Goal: Task Accomplishment & Management: Manage account settings

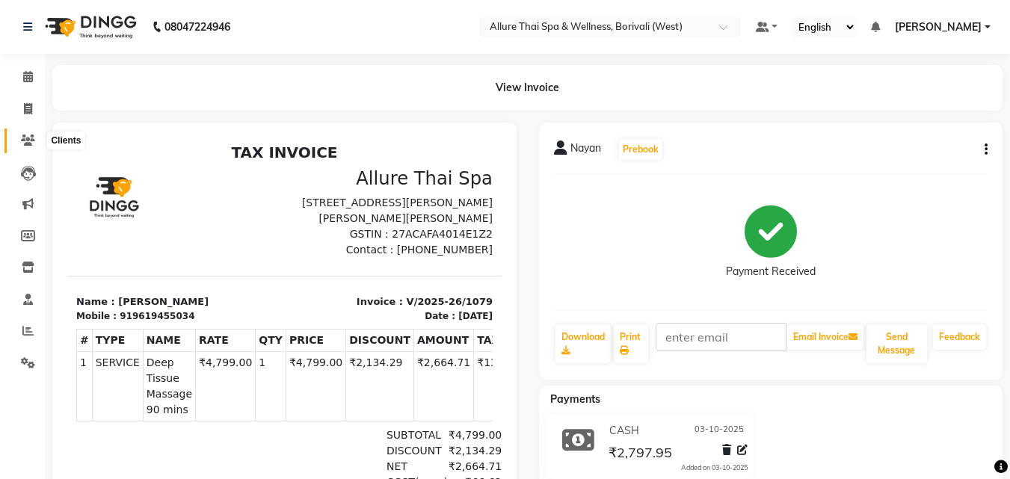
click at [23, 145] on icon at bounding box center [28, 140] width 14 height 11
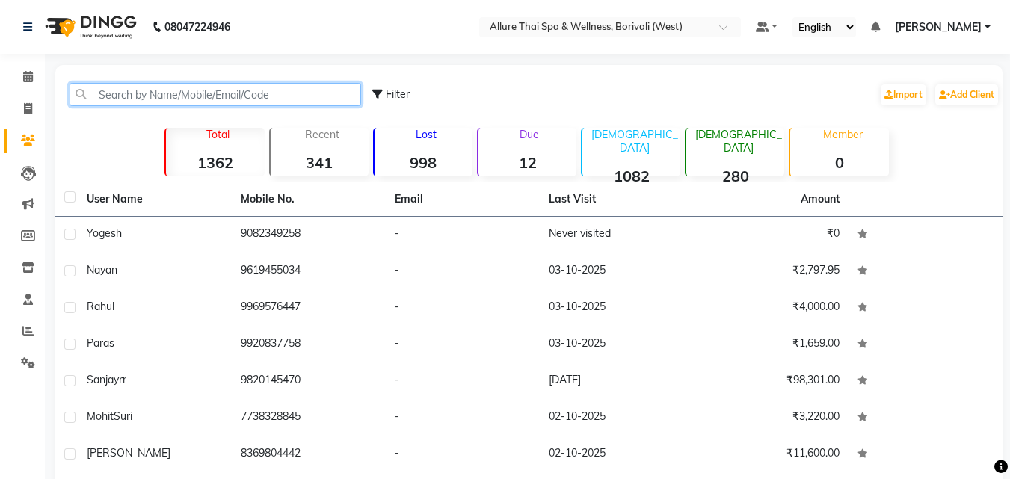
click at [179, 96] on input "text" at bounding box center [216, 94] width 292 height 23
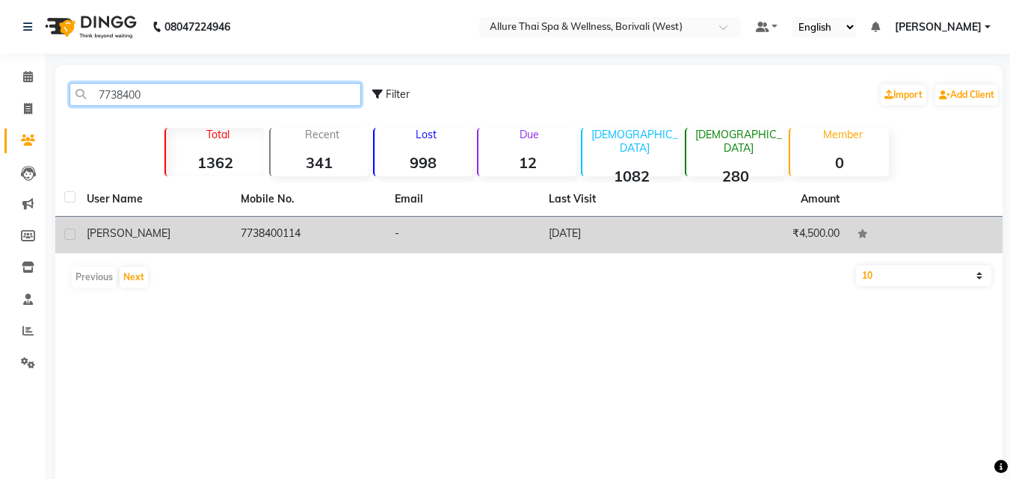
type input "7738400"
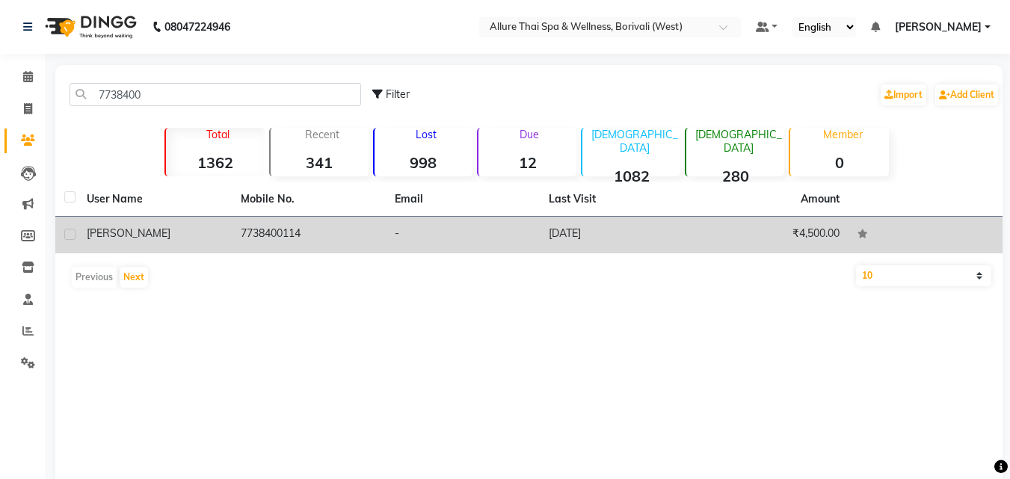
click at [326, 236] on td "7738400114" at bounding box center [309, 235] width 154 height 37
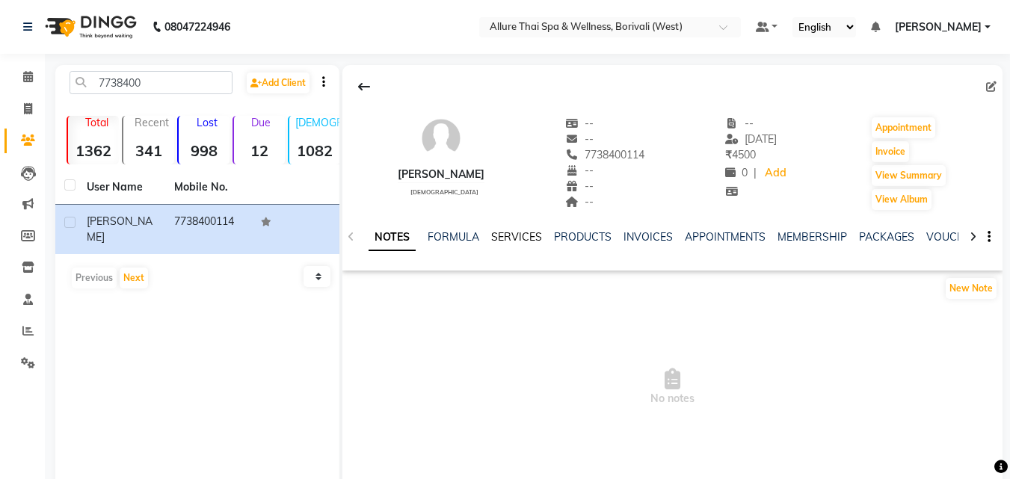
click at [514, 236] on link "SERVICES" at bounding box center [516, 236] width 51 height 13
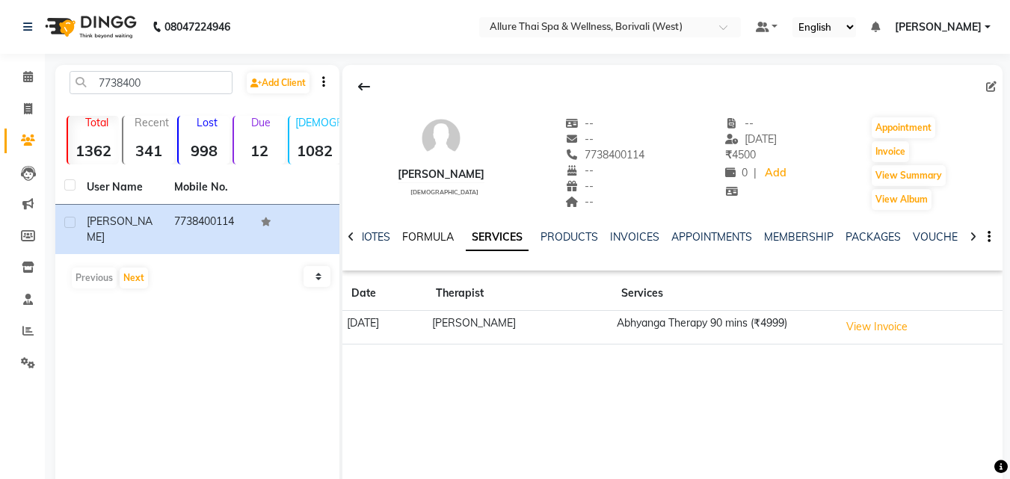
click at [438, 235] on link "FORMULA" at bounding box center [428, 236] width 52 height 13
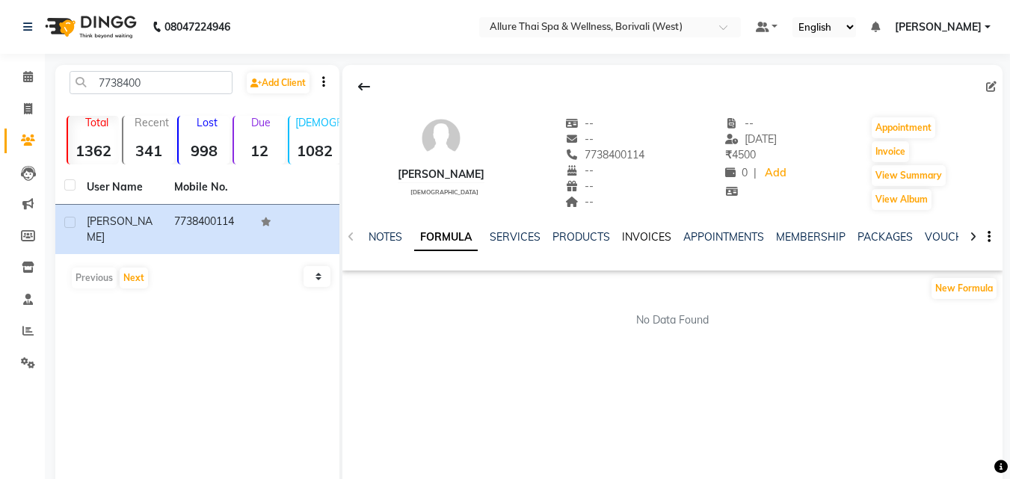
click at [654, 238] on link "INVOICES" at bounding box center [646, 236] width 49 height 13
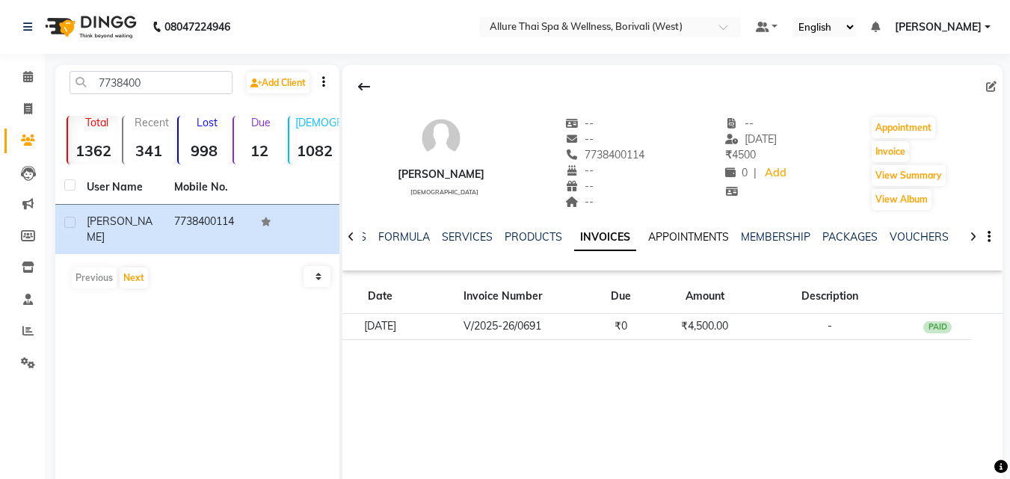
click at [686, 237] on link "APPOINTMENTS" at bounding box center [688, 236] width 81 height 13
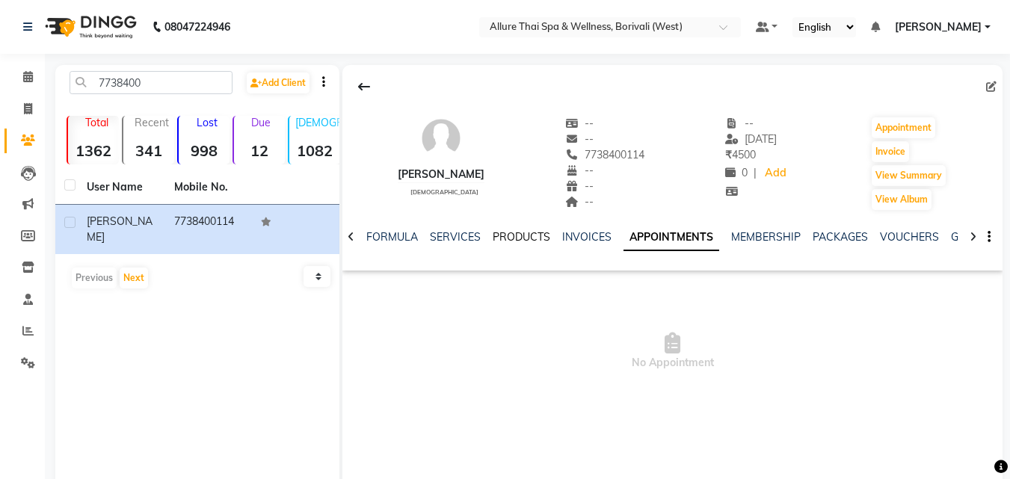
click at [502, 236] on link "PRODUCTS" at bounding box center [522, 236] width 58 height 13
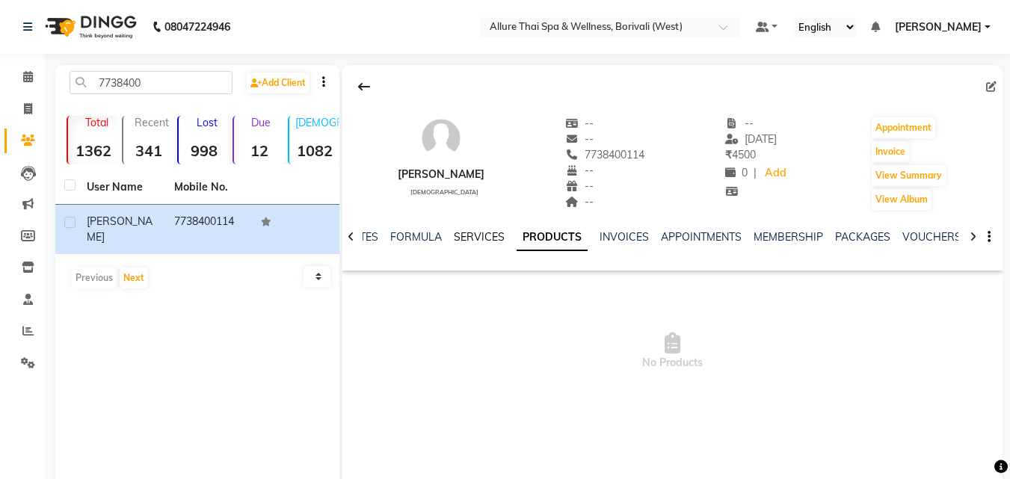
click at [479, 238] on link "SERVICES" at bounding box center [479, 236] width 51 height 13
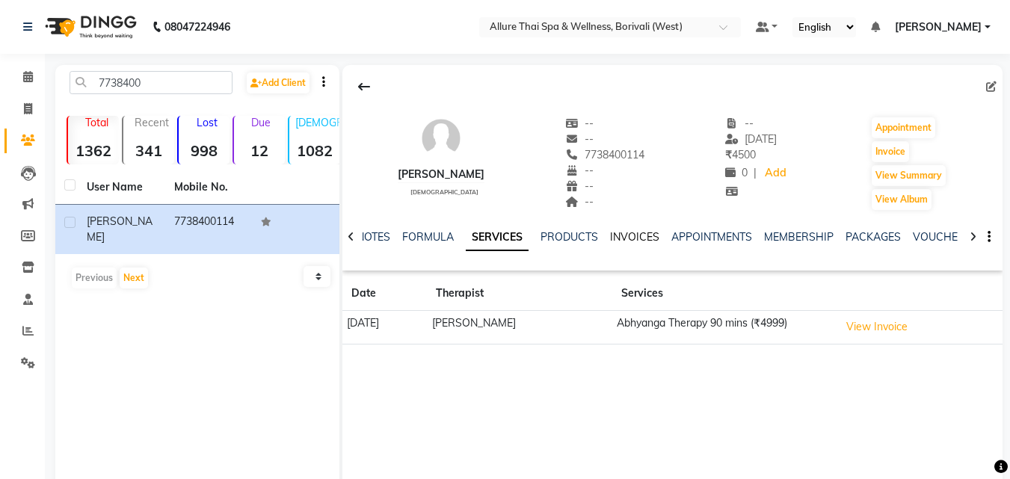
click at [624, 236] on link "INVOICES" at bounding box center [634, 236] width 49 height 13
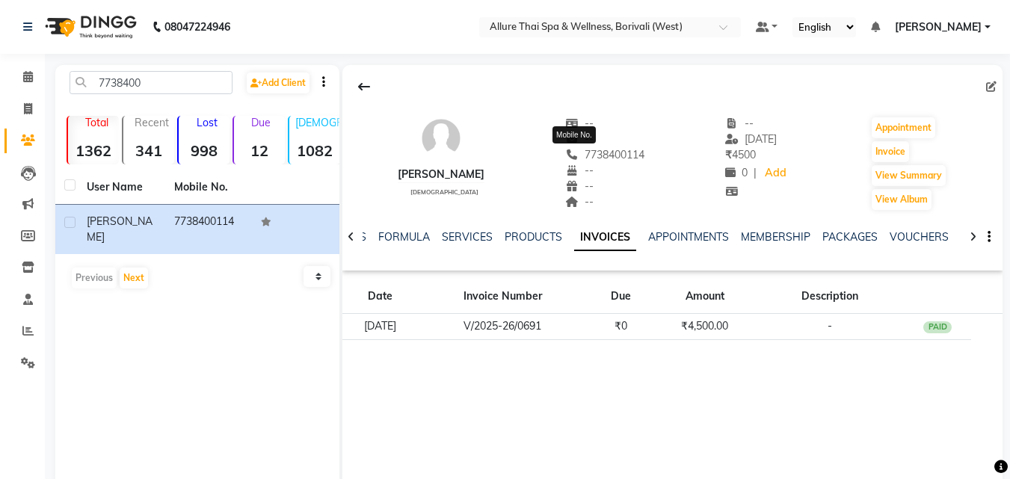
click at [590, 149] on span "7738400114" at bounding box center [604, 154] width 79 height 13
copy span "7738400114"
click at [29, 76] on icon at bounding box center [28, 76] width 10 height 11
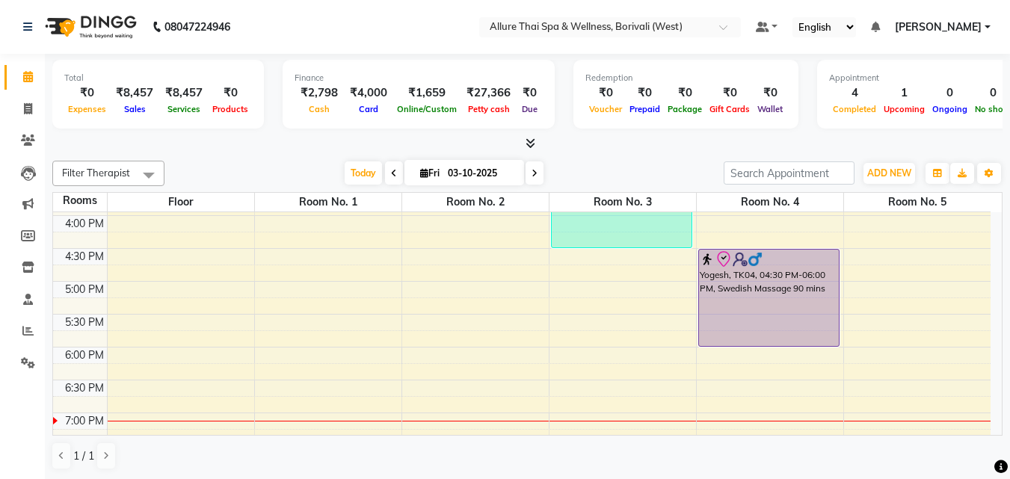
scroll to position [461, 0]
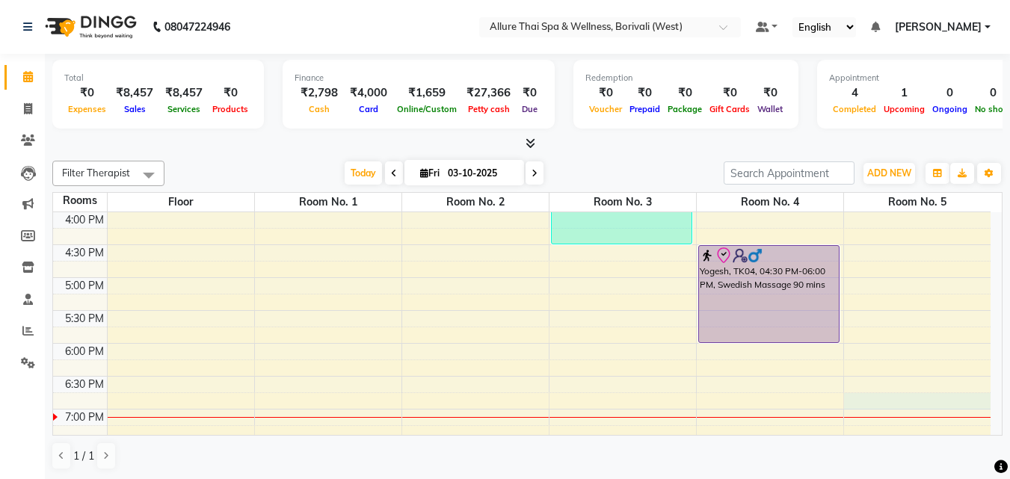
click at [877, 404] on div "9:00 AM 9:30 AM 10:00 AM 10:30 AM 11:00 AM 11:30 AM 12:00 PM 12:30 PM 1:00 PM 1…" at bounding box center [522, 245] width 938 height 986
select select "tentative"
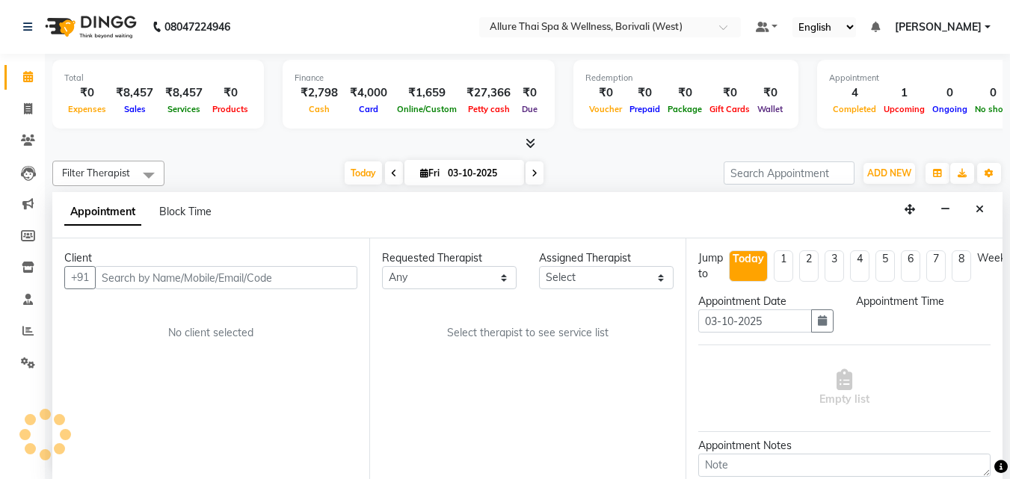
scroll to position [1, 0]
select select "1125"
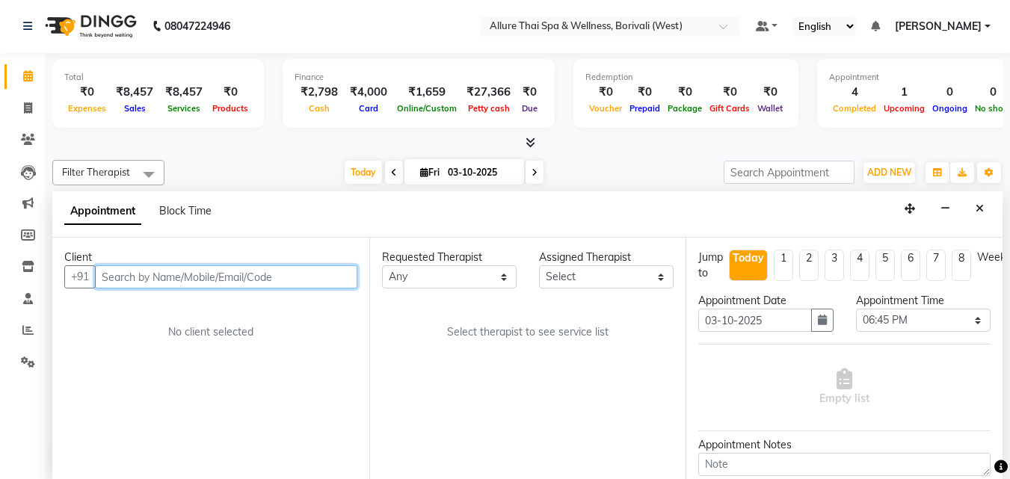
paste input "7738400114"
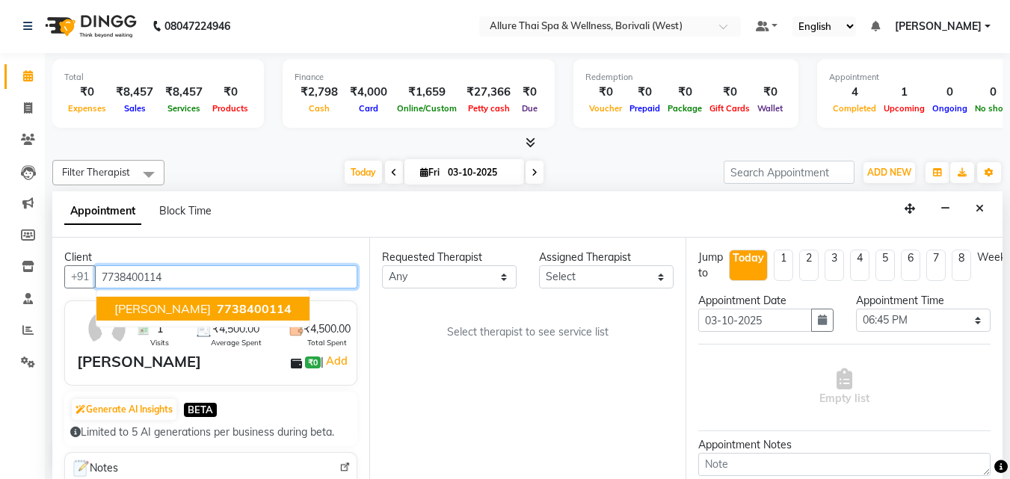
click at [217, 307] on span "7738400114" at bounding box center [254, 308] width 75 height 15
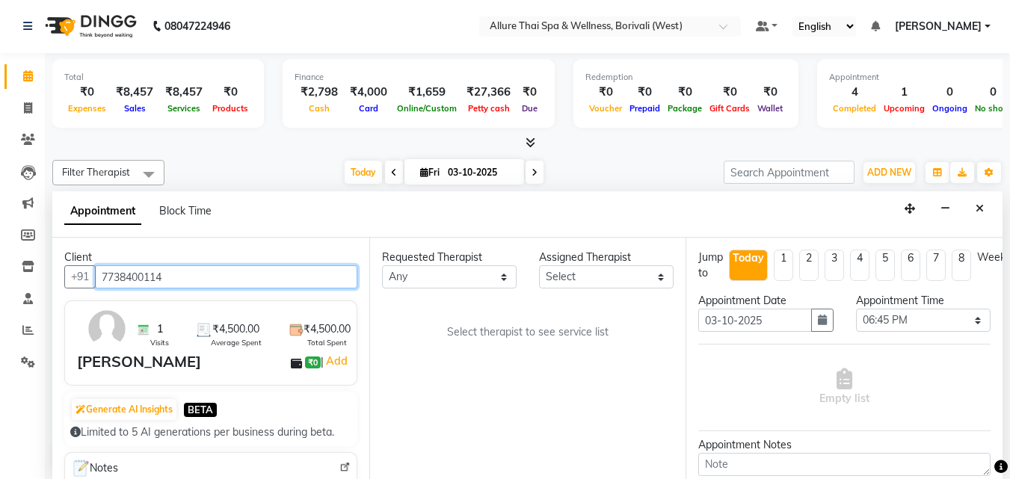
type input "7738400114"
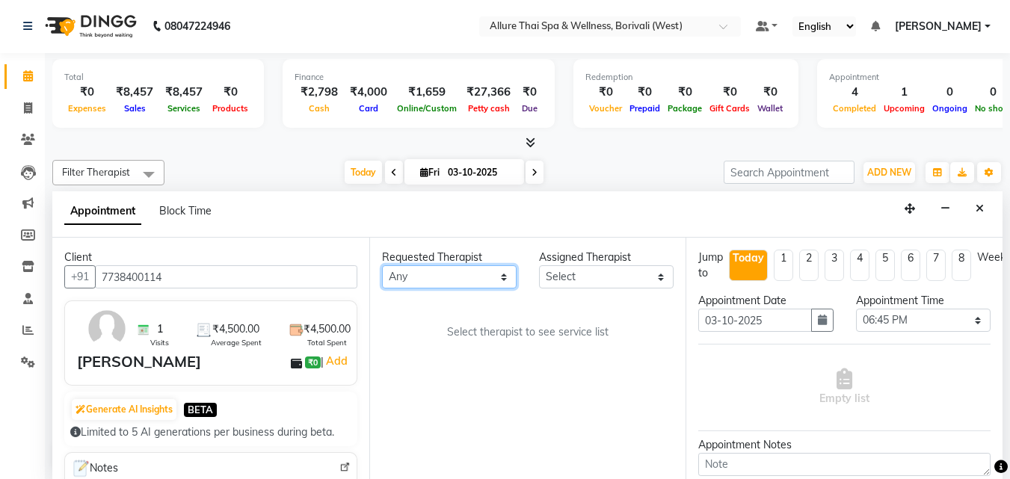
click at [422, 278] on select "Any [PERSON_NAME] [PERSON_NAME]" at bounding box center [449, 276] width 135 height 23
select select "71484"
click at [382, 265] on select "Any [PERSON_NAME] [PERSON_NAME]" at bounding box center [449, 276] width 135 height 23
select select "71484"
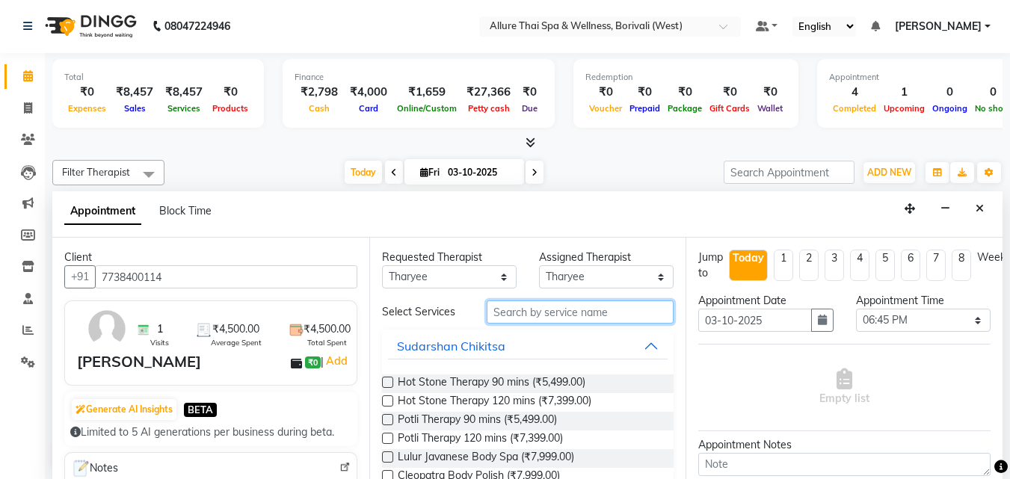
click at [554, 310] on input "text" at bounding box center [580, 312] width 187 height 23
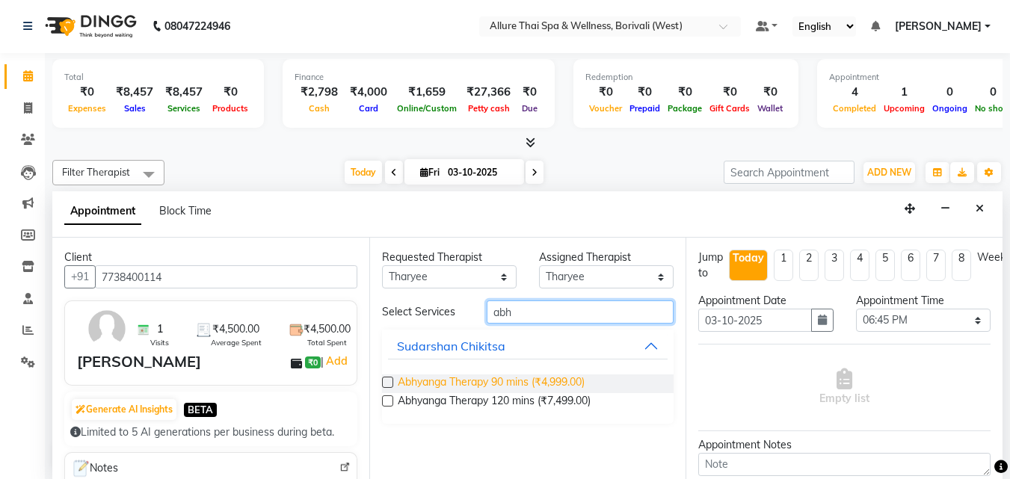
type input "abh"
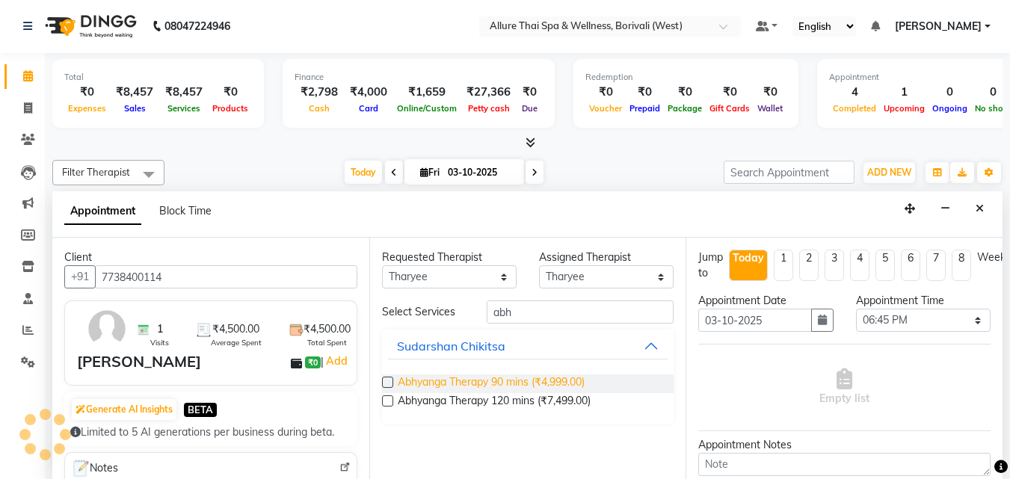
click at [550, 382] on span "Abhyanga Therapy 90 mins (₹4,999.00)" at bounding box center [491, 384] width 187 height 19
checkbox input "true"
select select "4287"
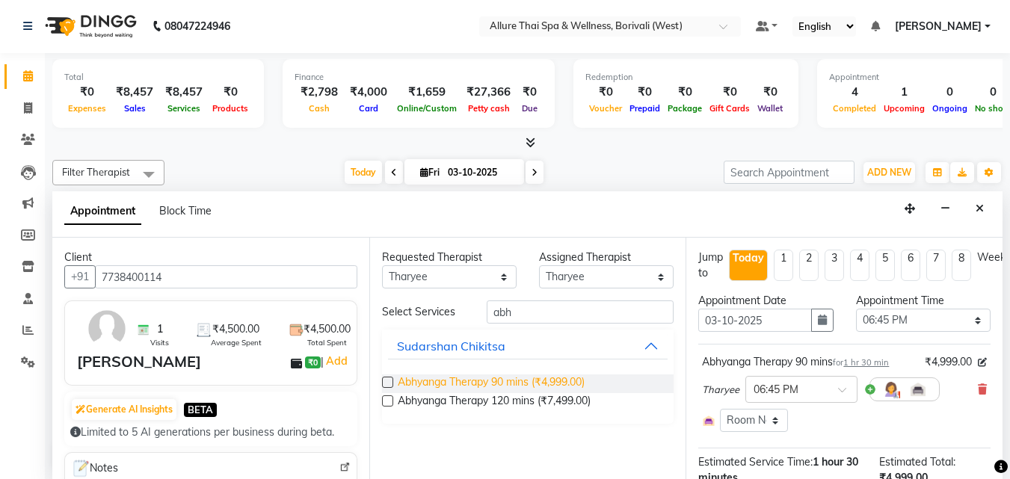
checkbox input "false"
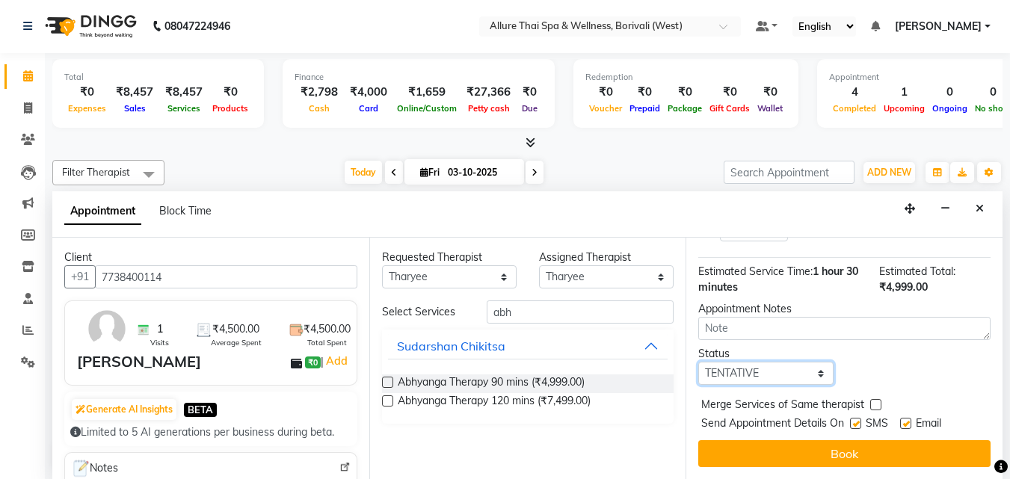
click at [787, 362] on select "Select TENTATIVE CONFIRM CHECK-IN UPCOMING" at bounding box center [765, 373] width 135 height 23
select select "check-in"
click at [698, 362] on select "Select TENTATIVE CONFIRM CHECK-IN UPCOMING" at bounding box center [765, 373] width 135 height 23
click at [858, 418] on label at bounding box center [855, 423] width 11 height 11
click at [858, 420] on input "checkbox" at bounding box center [855, 425] width 10 height 10
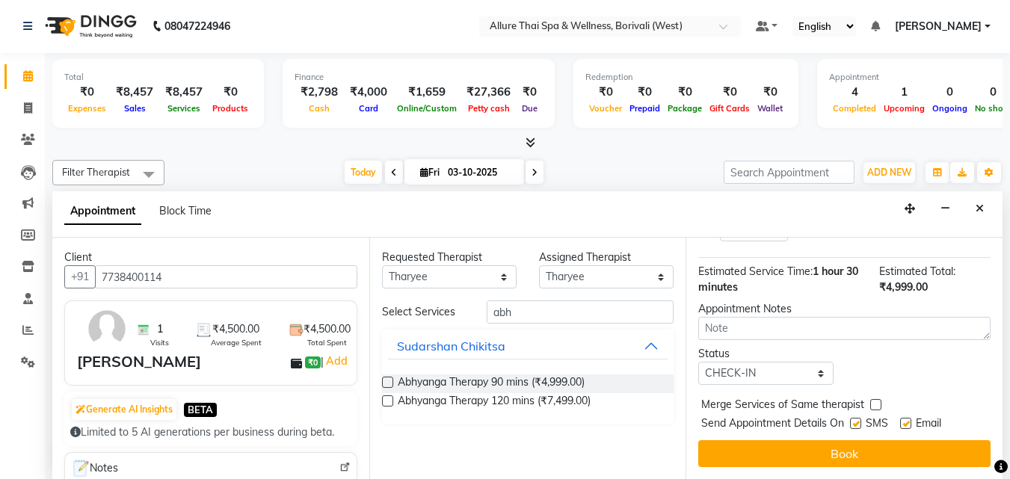
checkbox input "false"
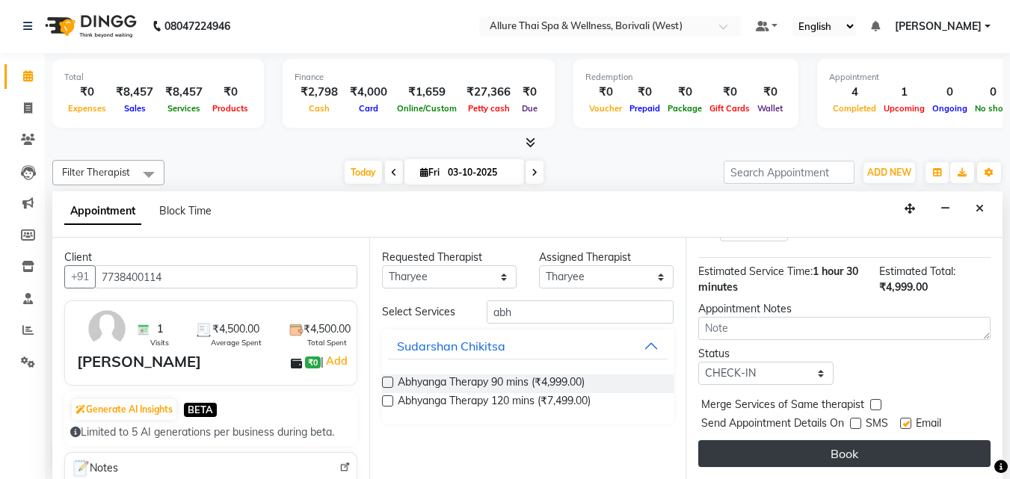
click at [846, 440] on button "Book" at bounding box center [844, 453] width 292 height 27
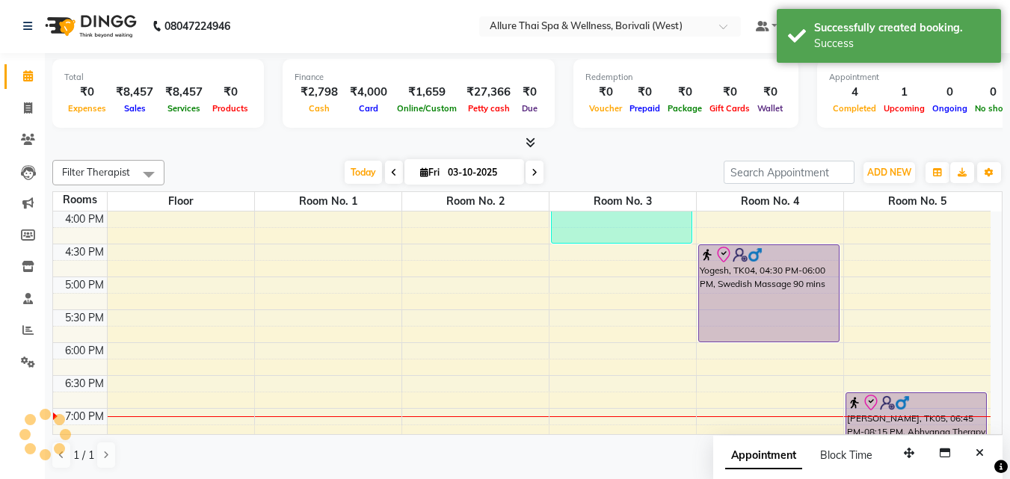
scroll to position [0, 0]
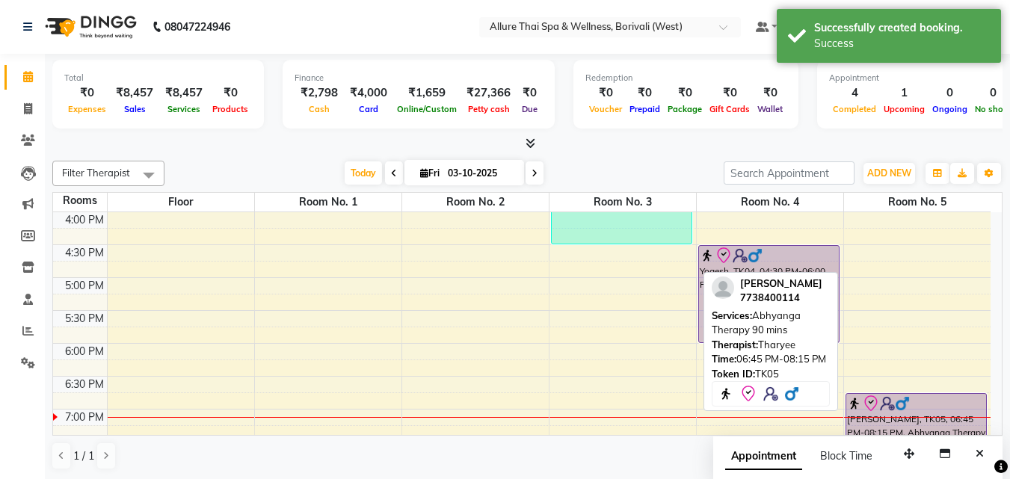
click at [877, 399] on icon at bounding box center [871, 404] width 18 height 18
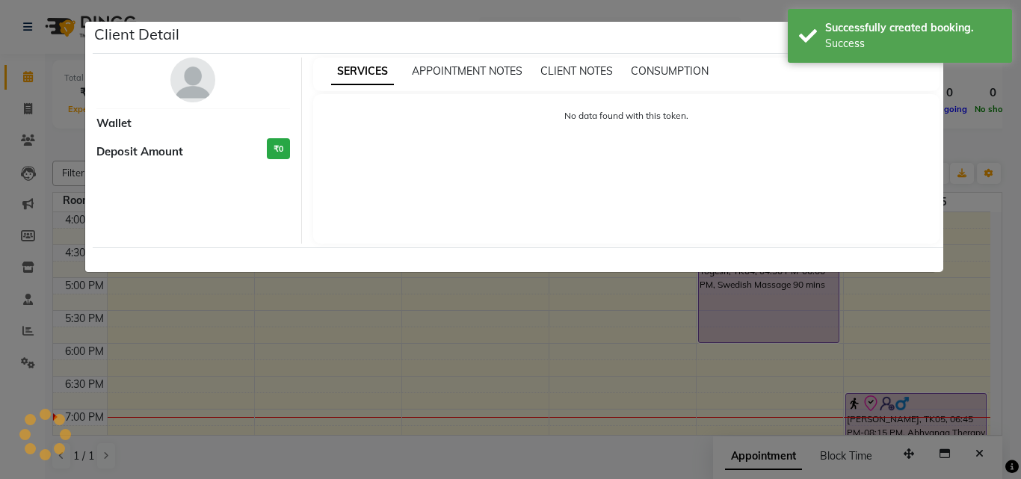
select select "8"
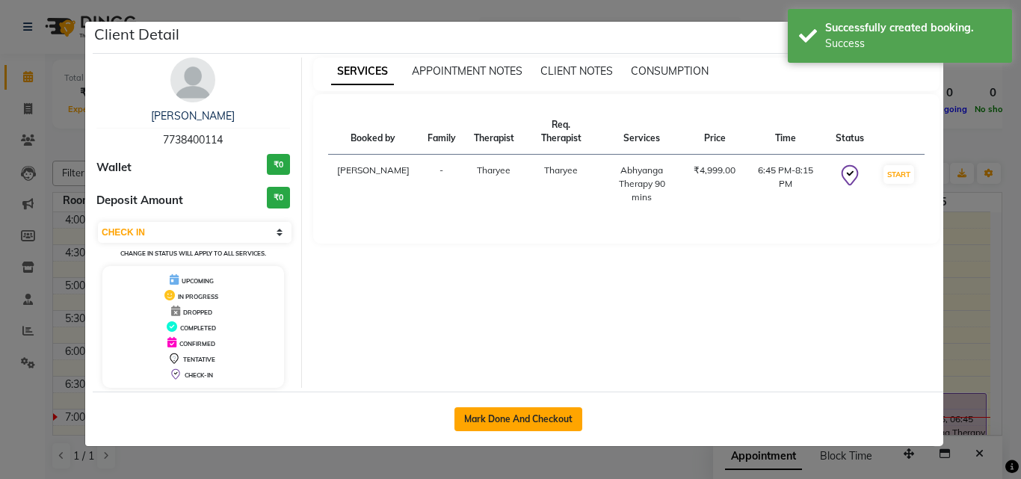
click at [490, 425] on button "Mark Done And Checkout" at bounding box center [519, 419] width 128 height 24
select select "6772"
select select "service"
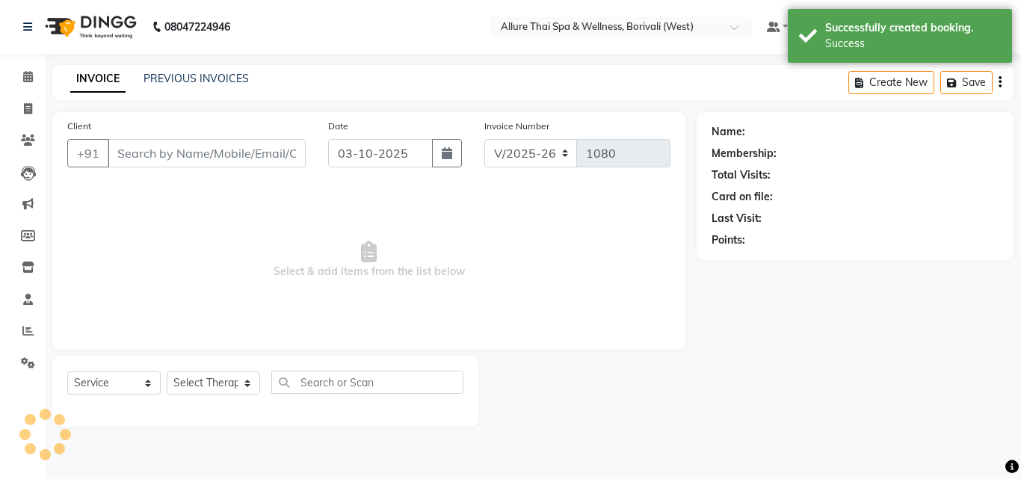
type input "7738400114"
select select "71484"
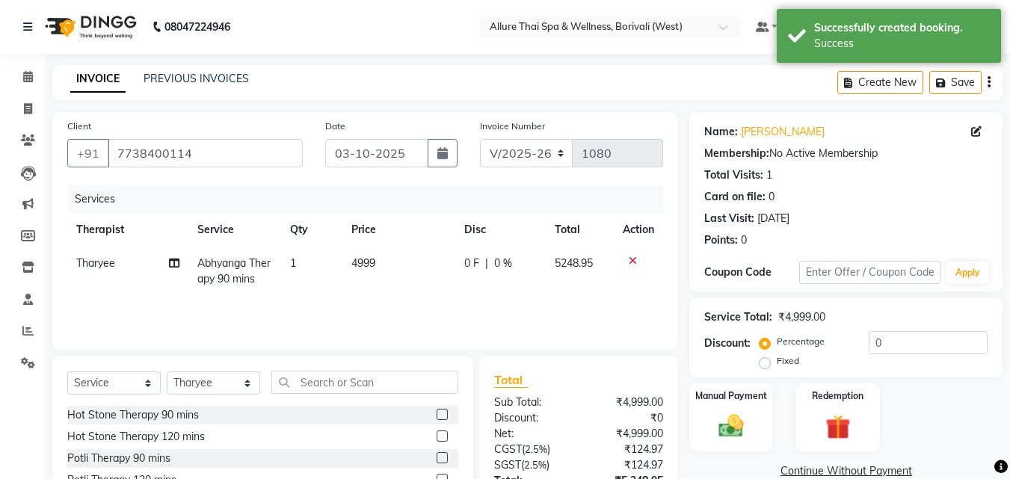
click at [777, 361] on label "Fixed" at bounding box center [788, 360] width 22 height 13
click at [765, 361] on input "Fixed" at bounding box center [768, 361] width 10 height 10
radio input "true"
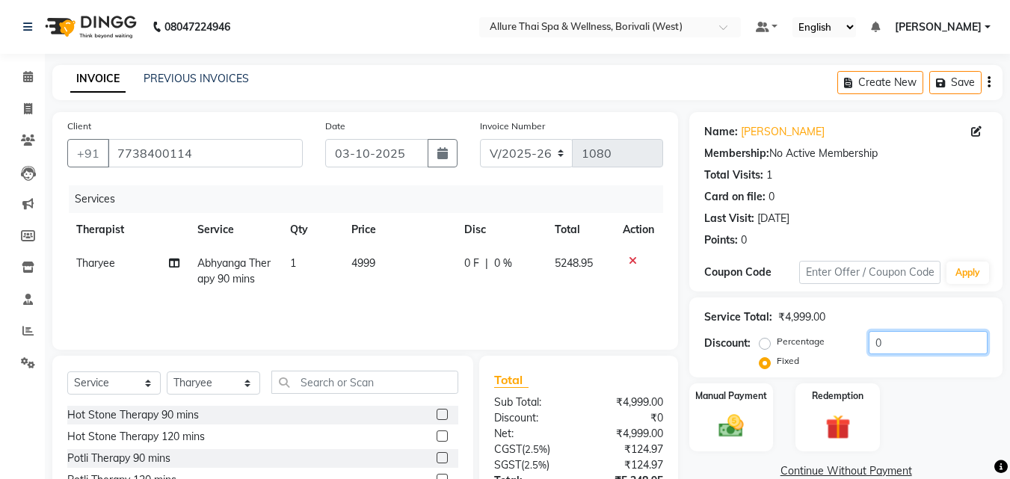
click at [929, 336] on input "0" at bounding box center [928, 342] width 119 height 23
type input "748"
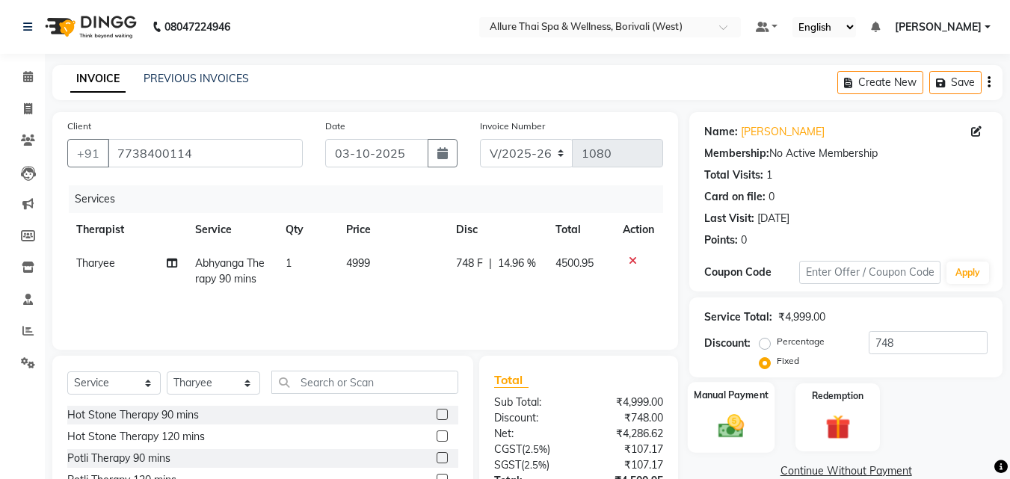
click at [759, 418] on div "Manual Payment" at bounding box center [731, 417] width 87 height 71
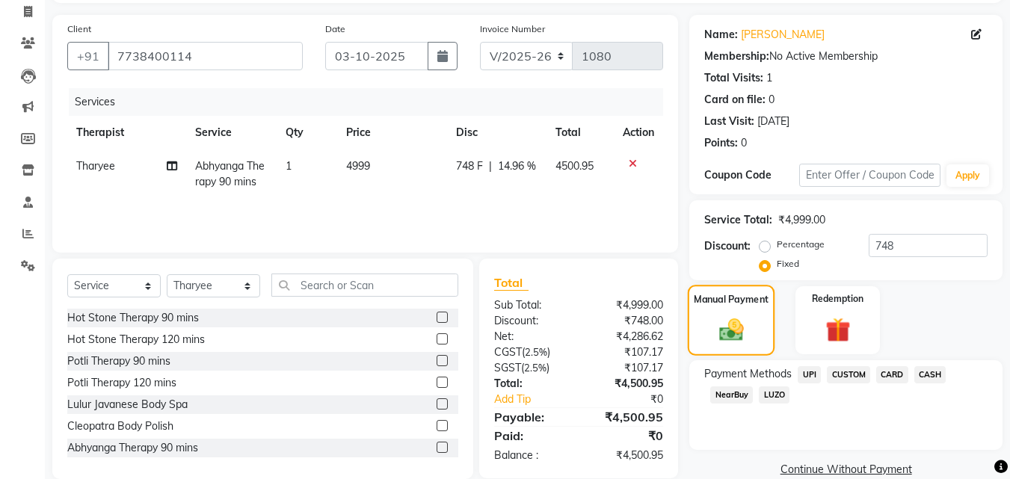
scroll to position [121, 0]
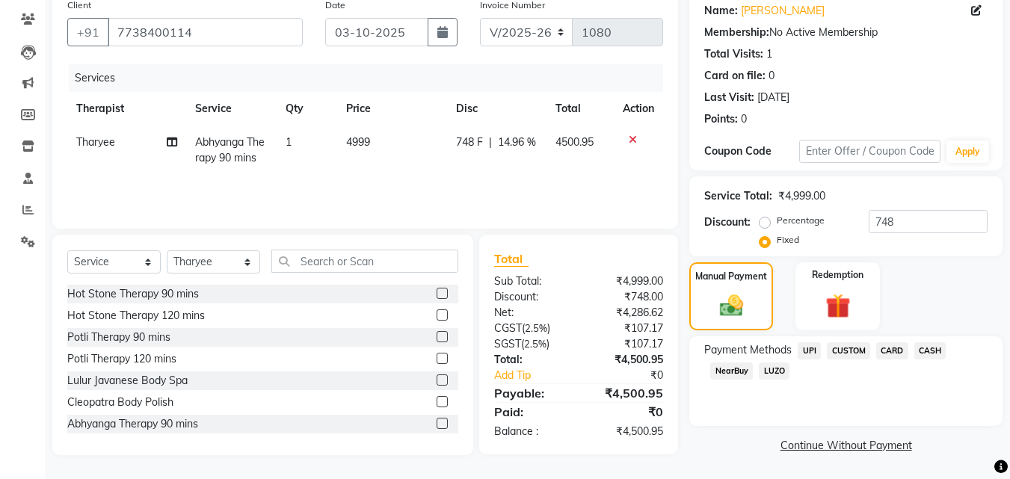
click at [889, 347] on span "CARD" at bounding box center [892, 350] width 32 height 17
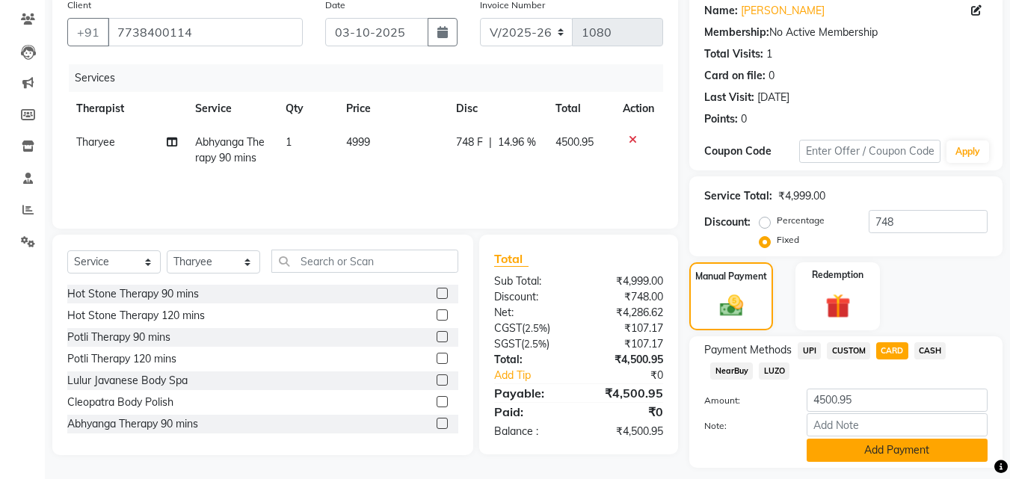
click at [851, 442] on button "Add Payment" at bounding box center [897, 450] width 181 height 23
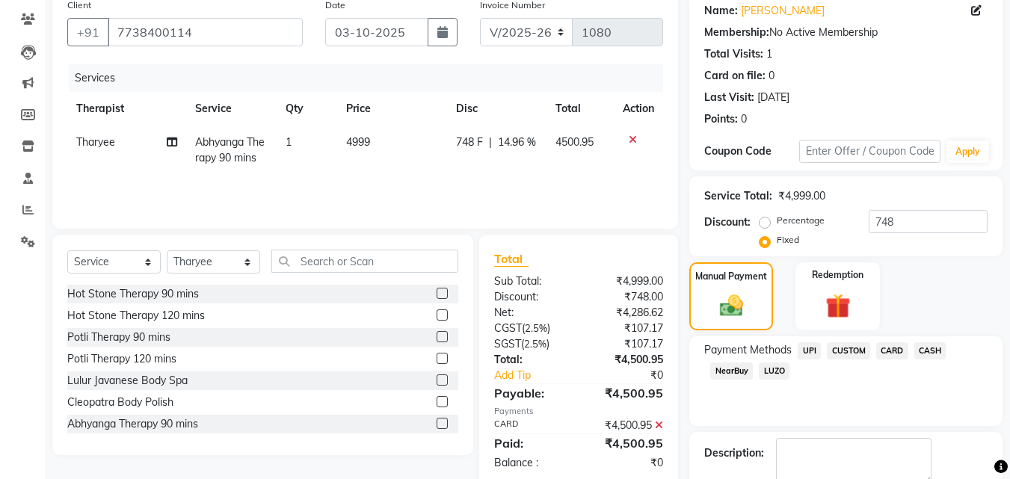
scroll to position [206, 0]
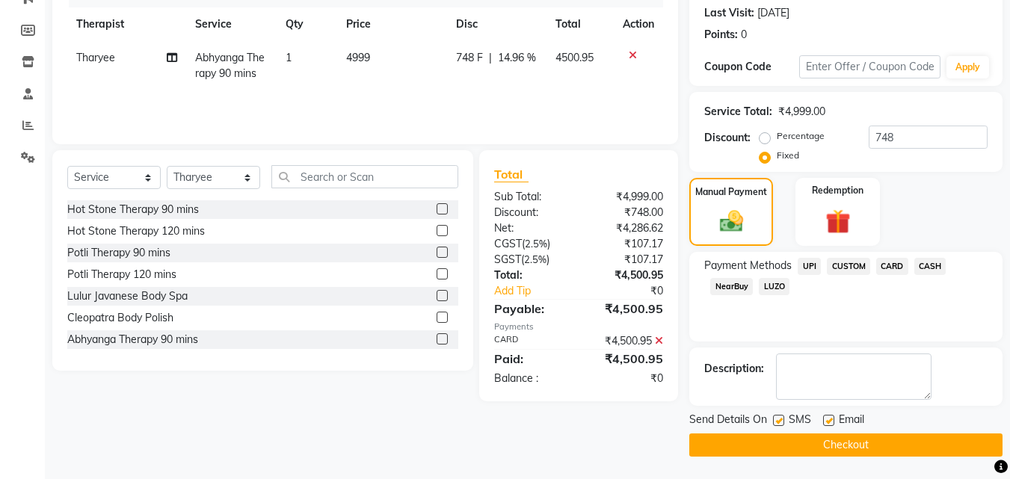
click at [784, 419] on label at bounding box center [778, 420] width 11 height 11
click at [783, 419] on input "checkbox" at bounding box center [778, 421] width 10 height 10
checkbox input "false"
click at [791, 437] on button "Checkout" at bounding box center [845, 445] width 313 height 23
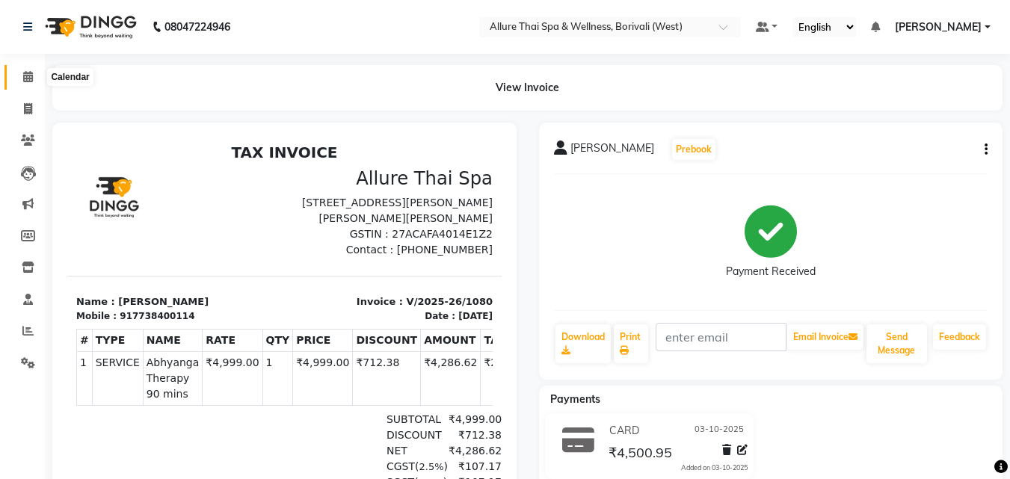
click at [28, 75] on icon at bounding box center [28, 76] width 10 height 11
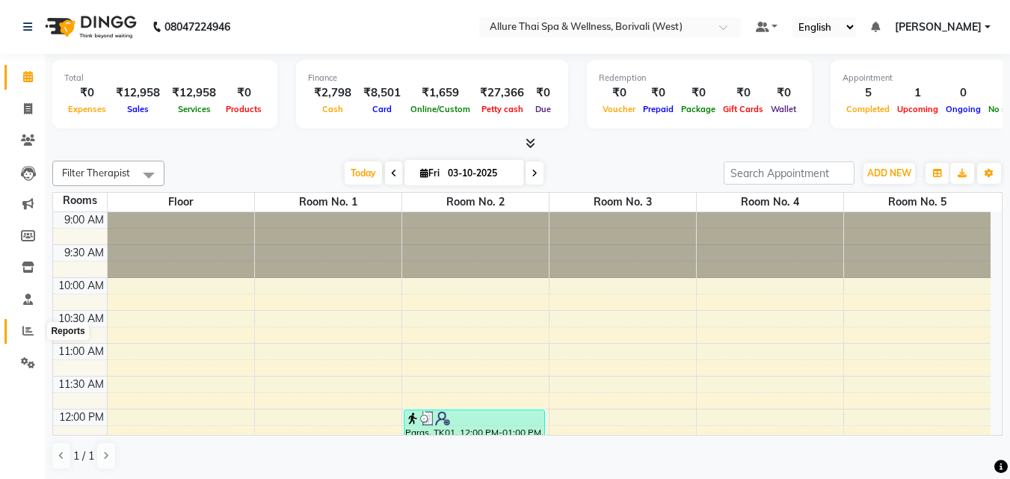
click at [26, 333] on icon at bounding box center [27, 330] width 11 height 11
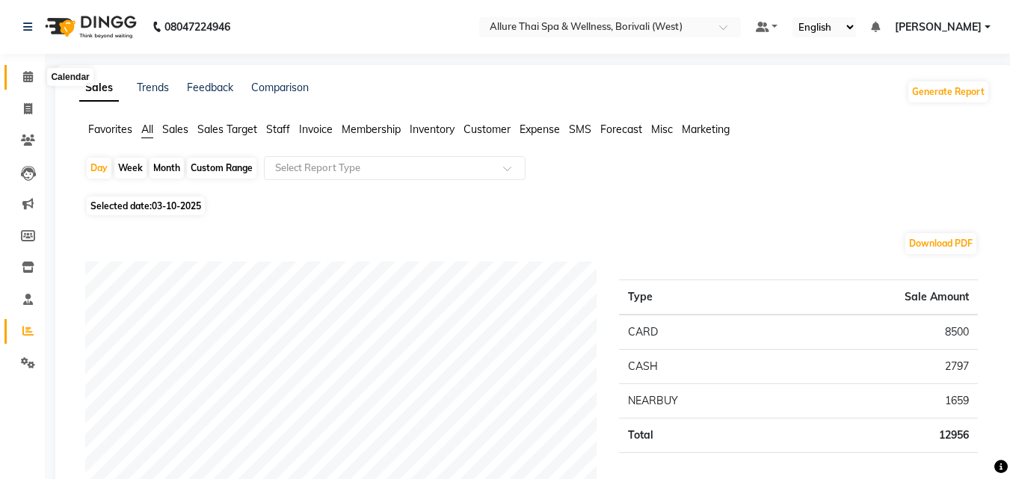
click at [26, 72] on icon at bounding box center [28, 76] width 10 height 11
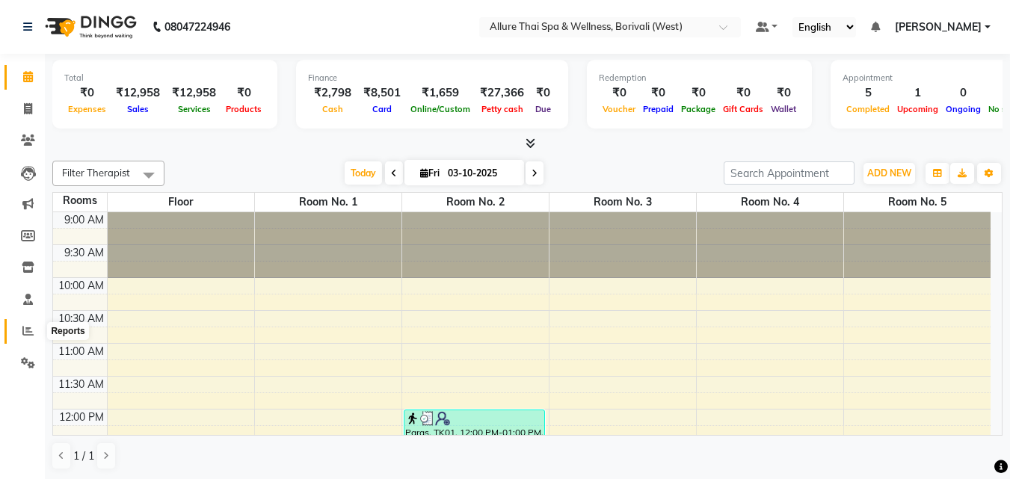
click at [27, 328] on icon at bounding box center [27, 330] width 11 height 11
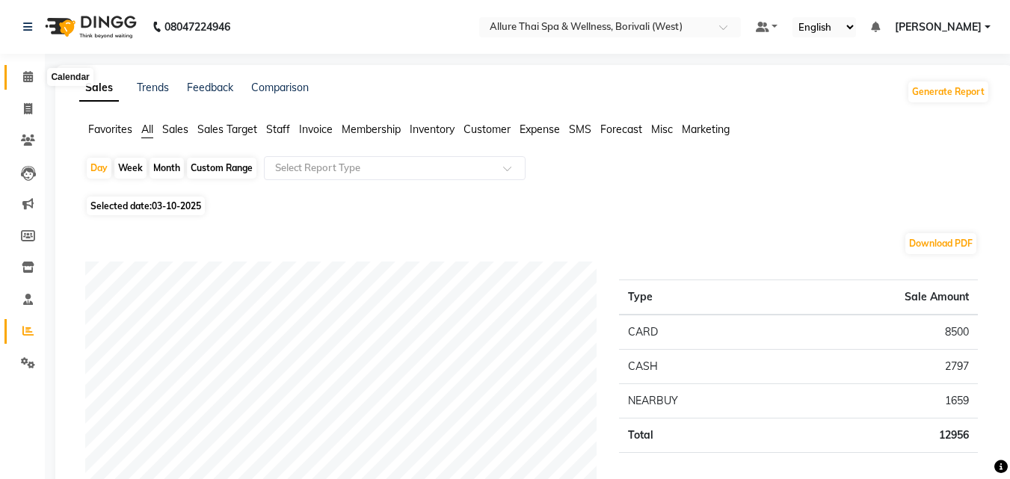
click at [21, 72] on span at bounding box center [28, 77] width 26 height 17
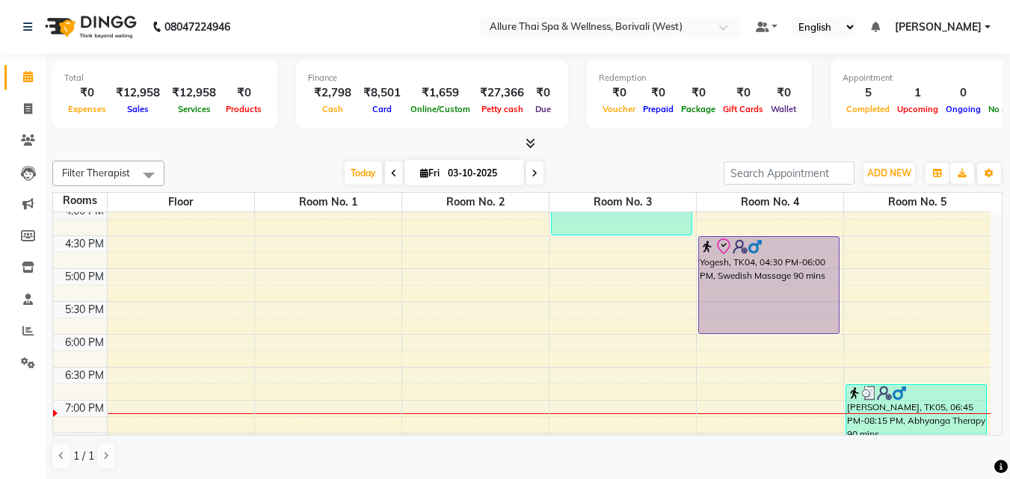
scroll to position [470, 0]
click at [492, 310] on div "9:00 AM 9:30 AM 10:00 AM 10:30 AM 11:00 AM 11:30 AM 12:00 PM 12:30 PM 1:00 PM 1…" at bounding box center [522, 235] width 938 height 986
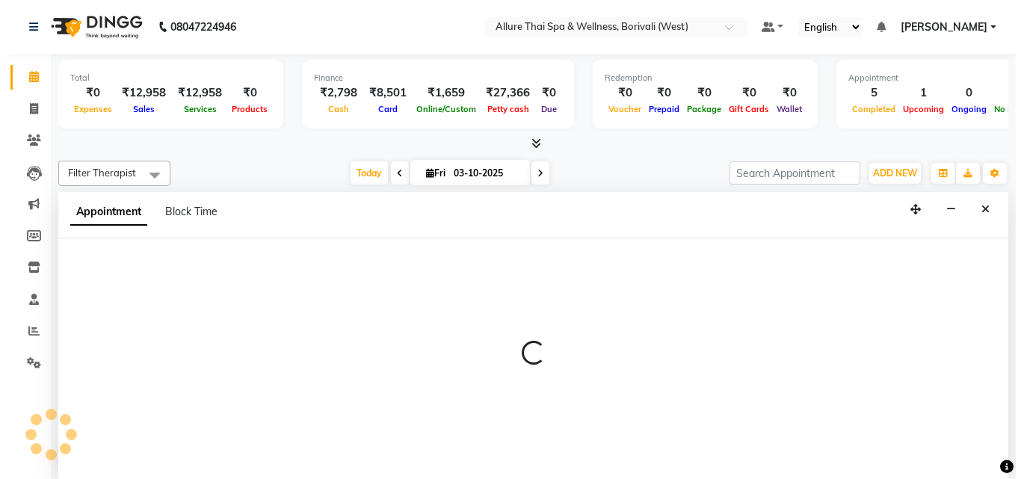
scroll to position [1, 0]
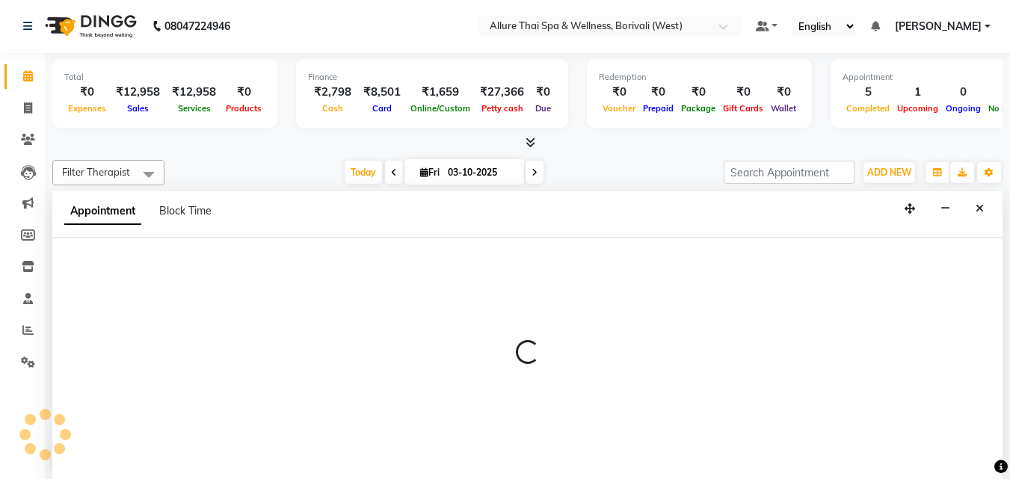
select select "1050"
select select "tentative"
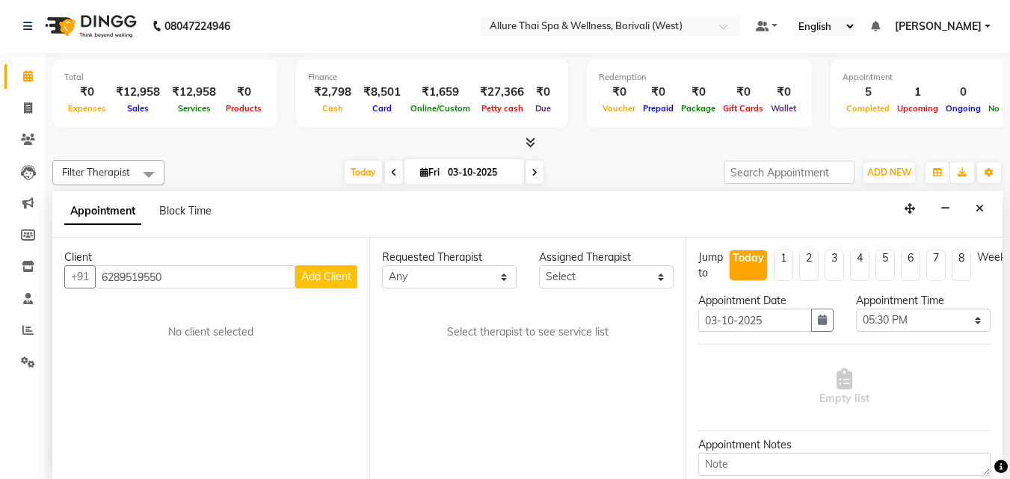
type input "6289519550"
click at [350, 280] on span "Add Client" at bounding box center [326, 276] width 50 height 13
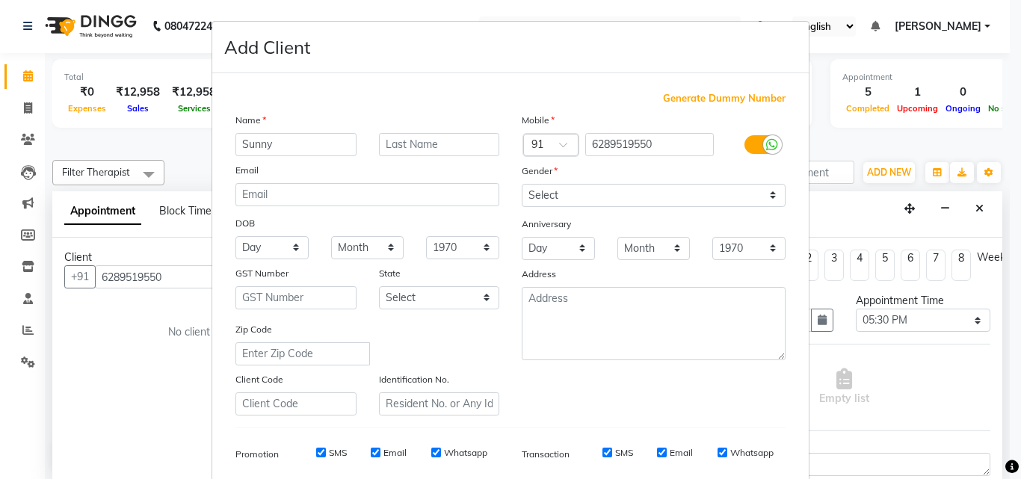
type input "Sunny"
click at [612, 188] on select "Select [DEMOGRAPHIC_DATA] [DEMOGRAPHIC_DATA] Other Prefer Not To Say" at bounding box center [654, 195] width 264 height 23
select select "[DEMOGRAPHIC_DATA]"
click at [522, 184] on select "Select [DEMOGRAPHIC_DATA] [DEMOGRAPHIC_DATA] Other Prefer Not To Say" at bounding box center [654, 195] width 264 height 23
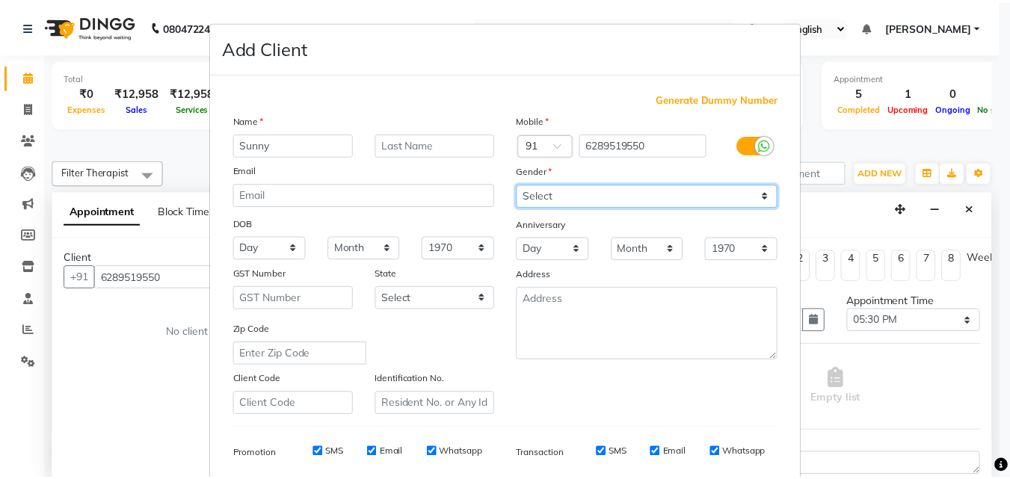
scroll to position [211, 0]
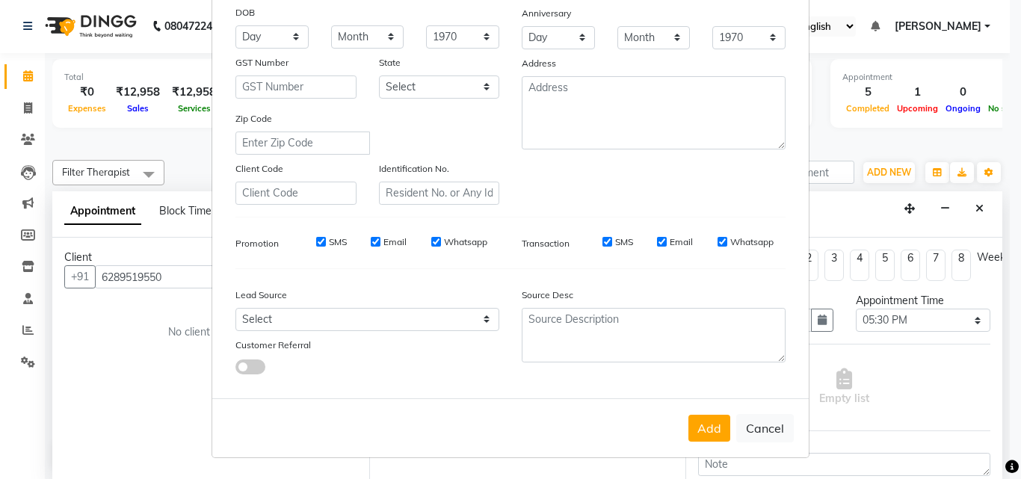
click at [318, 242] on input "SMS" at bounding box center [321, 242] width 10 height 10
checkbox input "false"
click at [344, 321] on select "Select Walk-in Referral Friend Advertisement Facebook JustDial Google Other Web…" at bounding box center [368, 319] width 264 height 23
select select "47572"
click at [236, 308] on select "Select Walk-in Referral Friend Advertisement Facebook JustDial Google Other Web…" at bounding box center [368, 319] width 264 height 23
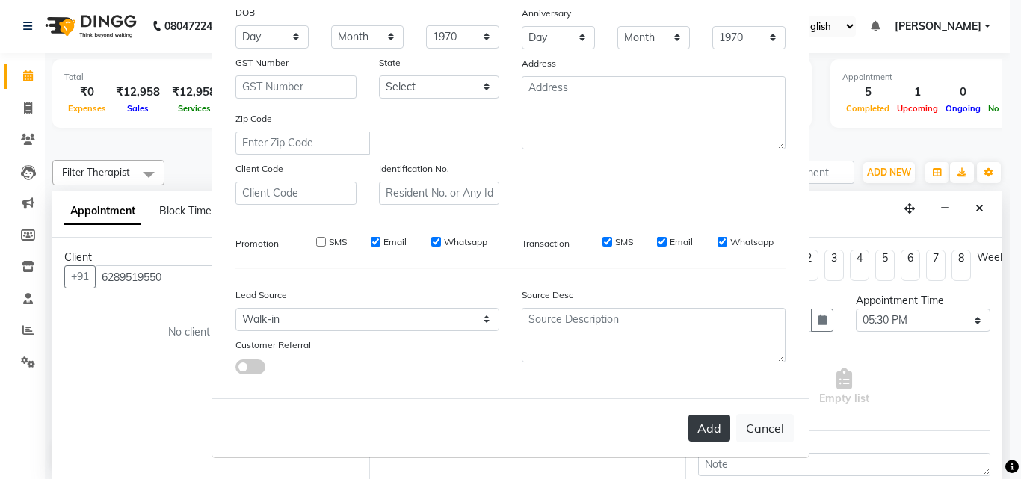
click at [689, 434] on button "Add" at bounding box center [710, 428] width 42 height 27
select select
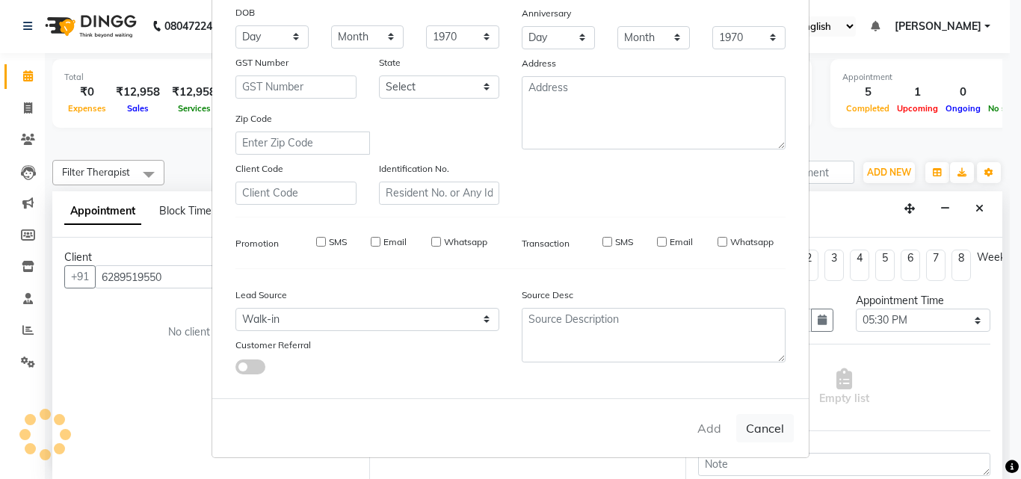
select select
checkbox input "false"
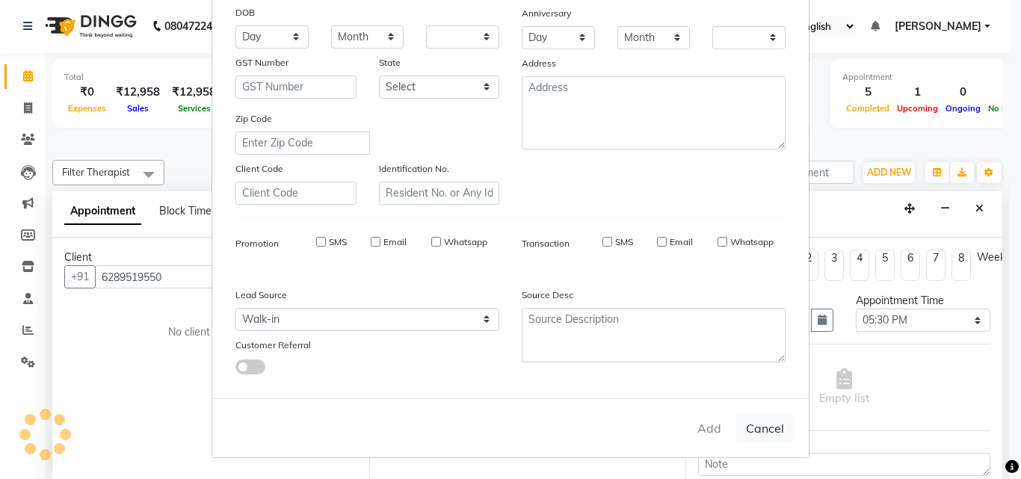
checkbox input "false"
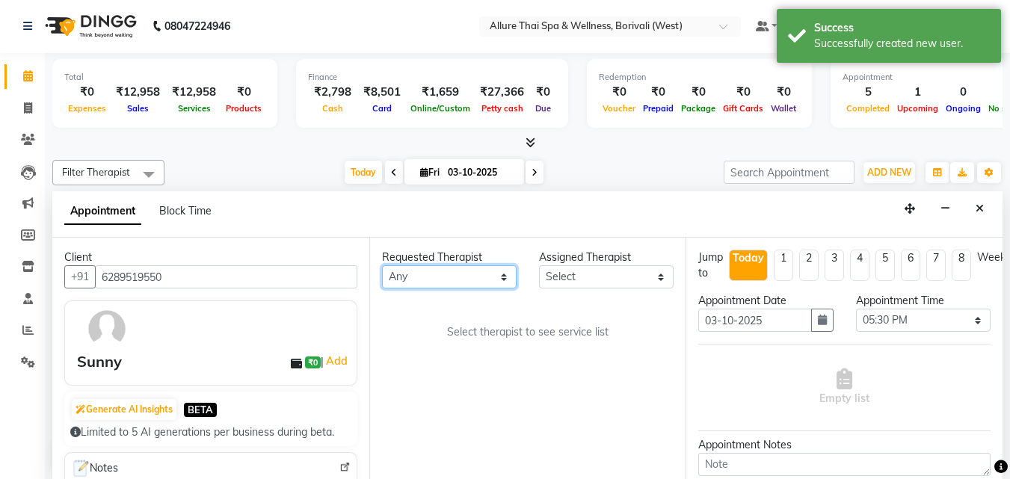
click at [430, 269] on select "Any [PERSON_NAME] [PERSON_NAME]" at bounding box center [449, 276] width 135 height 23
select select "89462"
click at [382, 265] on select "Any [PERSON_NAME] [PERSON_NAME]" at bounding box center [449, 276] width 135 height 23
select select "89462"
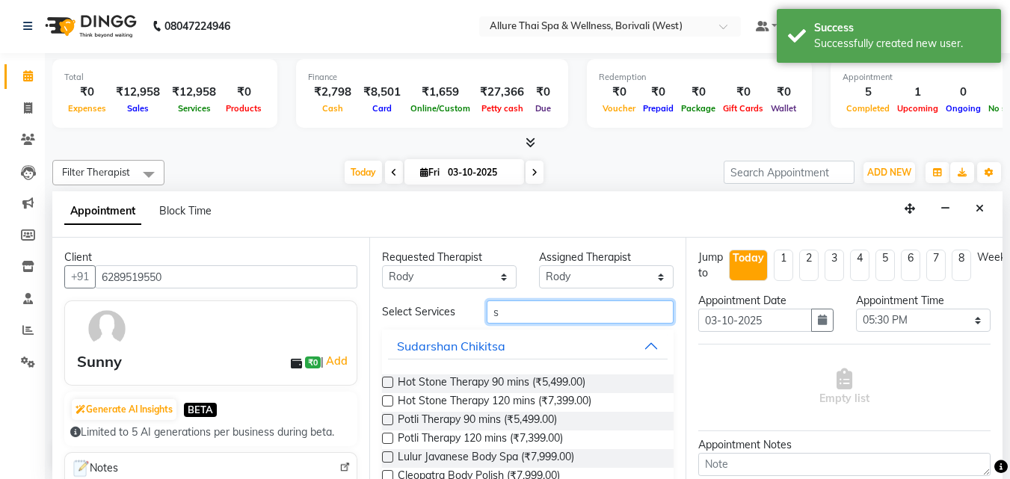
click at [546, 314] on input "s" at bounding box center [580, 312] width 187 height 23
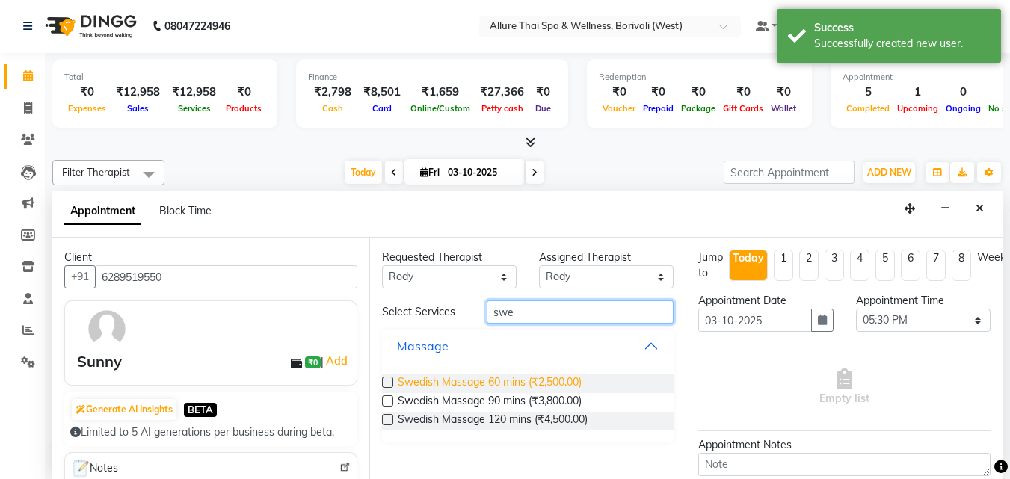
type input "swe"
click at [564, 386] on span "Swedish Massage 60 mins (₹2,500.00)" at bounding box center [490, 384] width 184 height 19
checkbox input "true"
select select "4284"
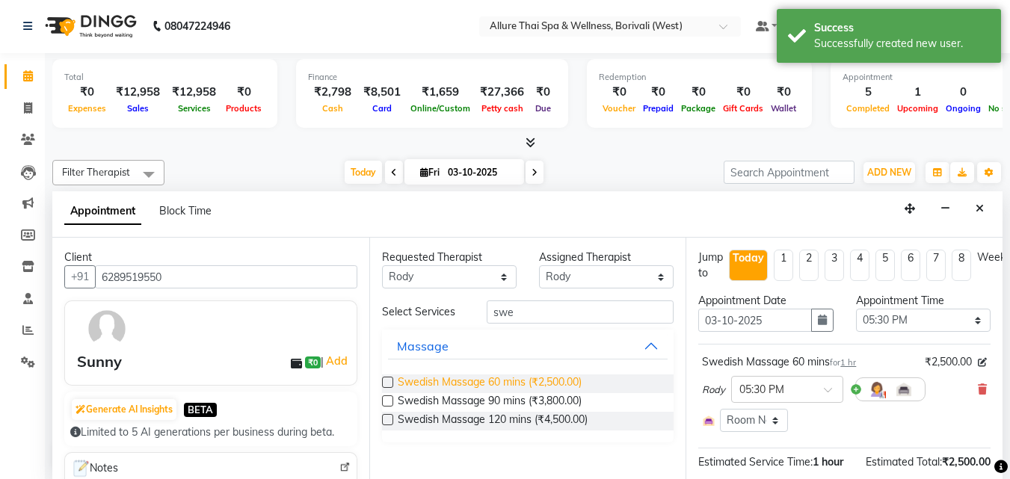
checkbox input "false"
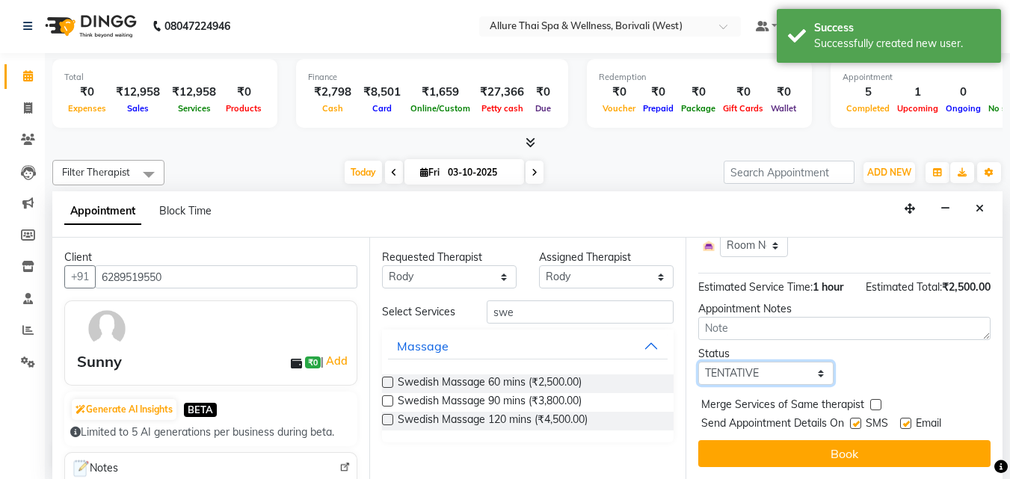
click at [769, 362] on select "Select TENTATIVE CONFIRM CHECK-IN UPCOMING" at bounding box center [765, 373] width 135 height 23
select select "check-in"
click at [698, 362] on select "Select TENTATIVE CONFIRM CHECK-IN UPCOMING" at bounding box center [765, 373] width 135 height 23
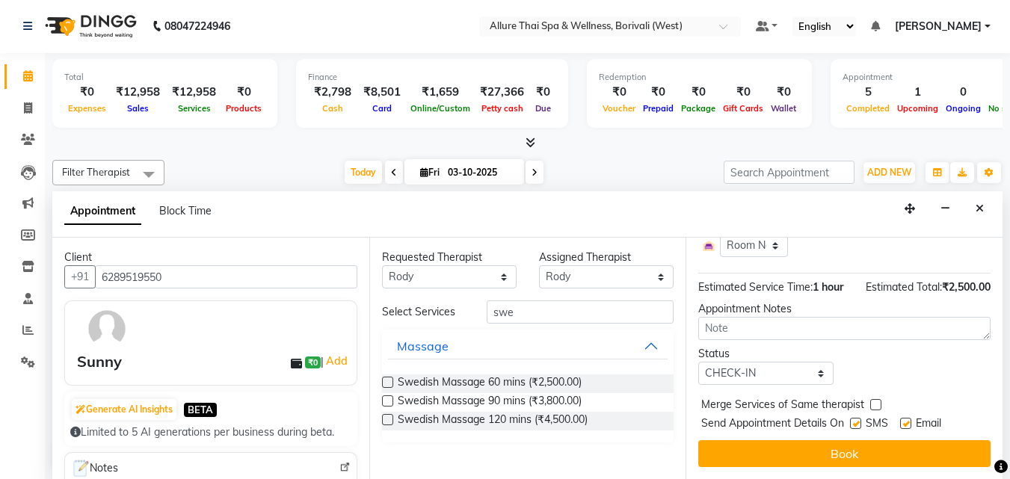
click at [859, 418] on label at bounding box center [855, 423] width 11 height 11
click at [859, 420] on input "checkbox" at bounding box center [855, 425] width 10 height 10
checkbox input "false"
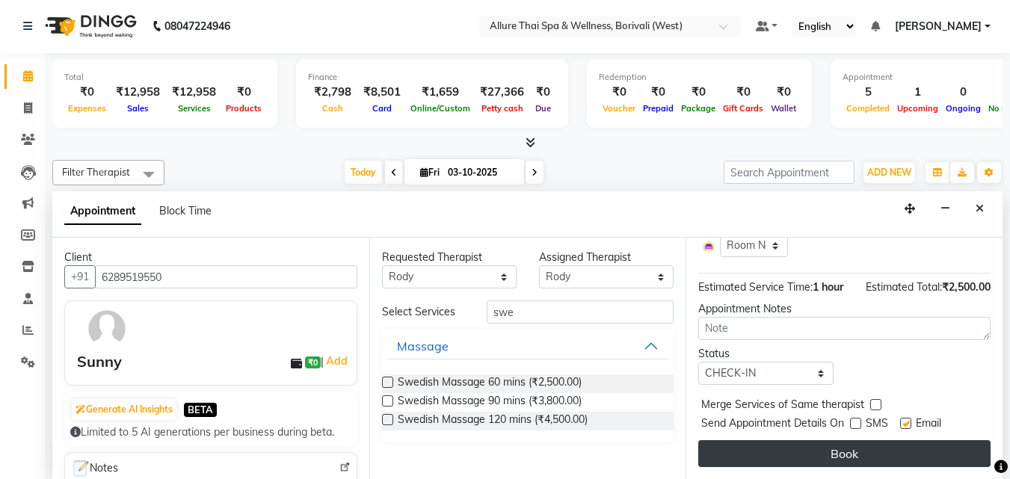
click at [840, 440] on button "Book" at bounding box center [844, 453] width 292 height 27
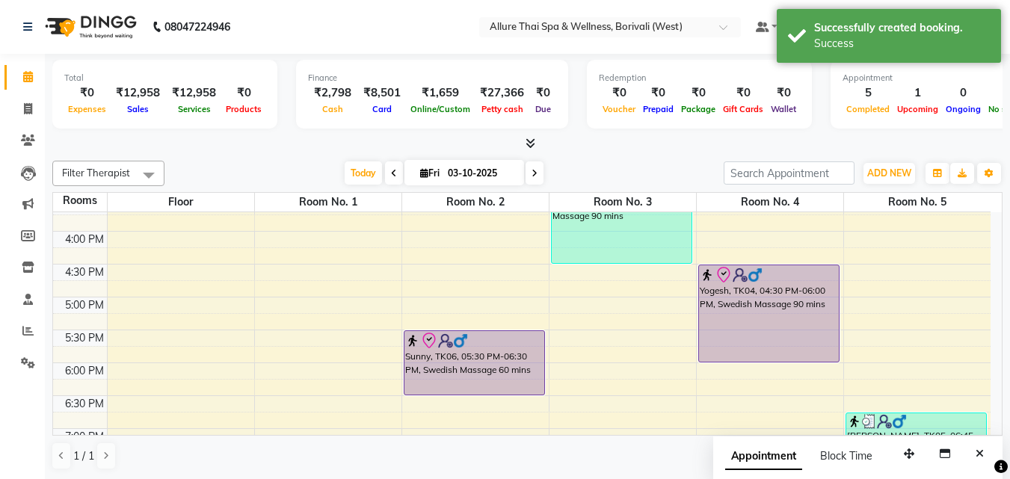
scroll to position [388, 0]
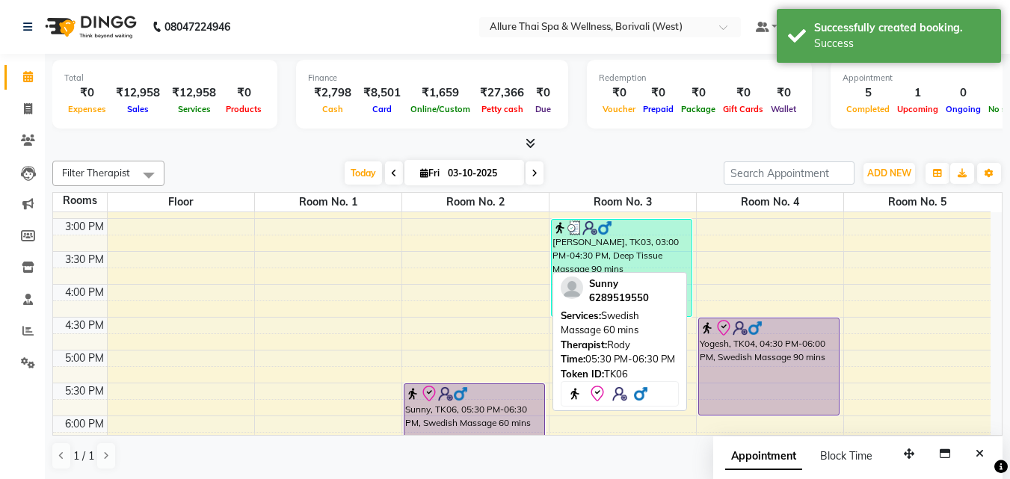
click at [465, 392] on img at bounding box center [460, 394] width 15 height 15
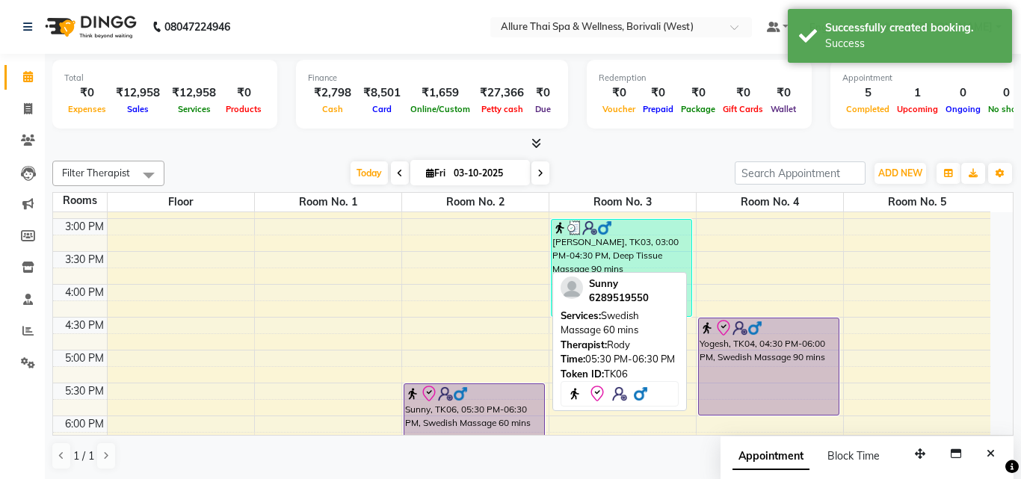
select select "8"
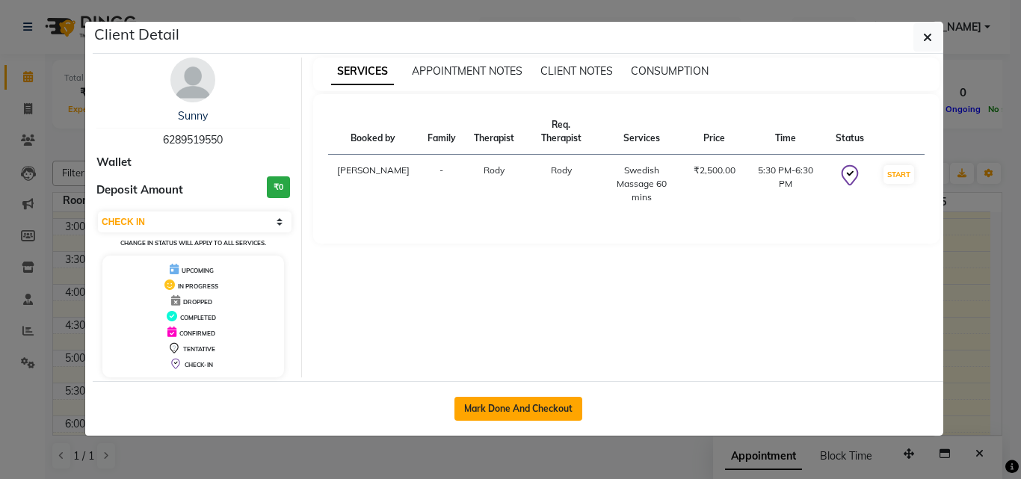
click at [522, 407] on button "Mark Done And Checkout" at bounding box center [519, 409] width 128 height 24
select select "service"
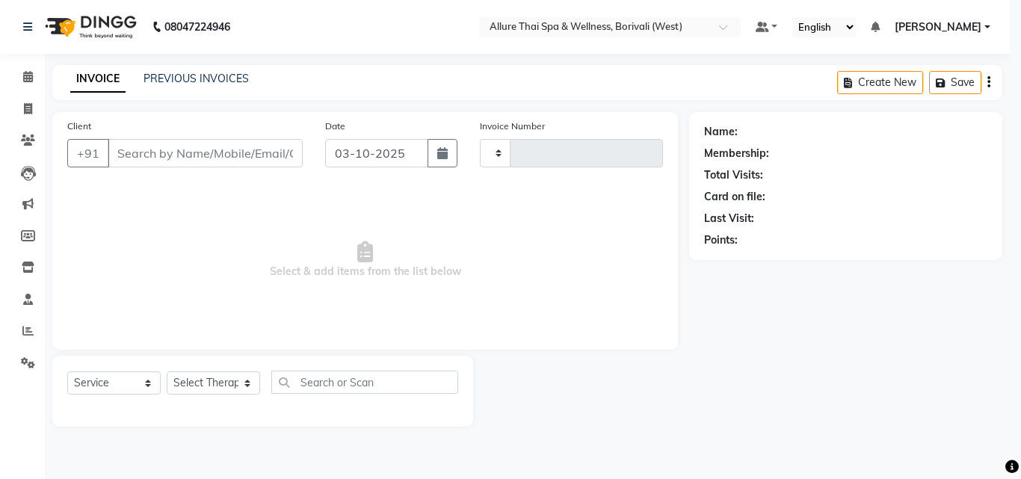
type input "1081"
select select "6772"
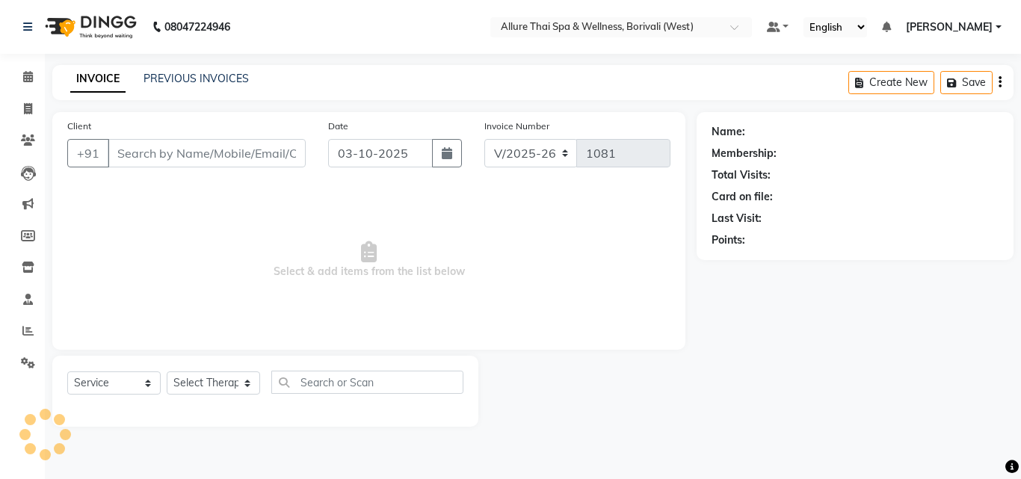
type input "6289519550"
select select "89462"
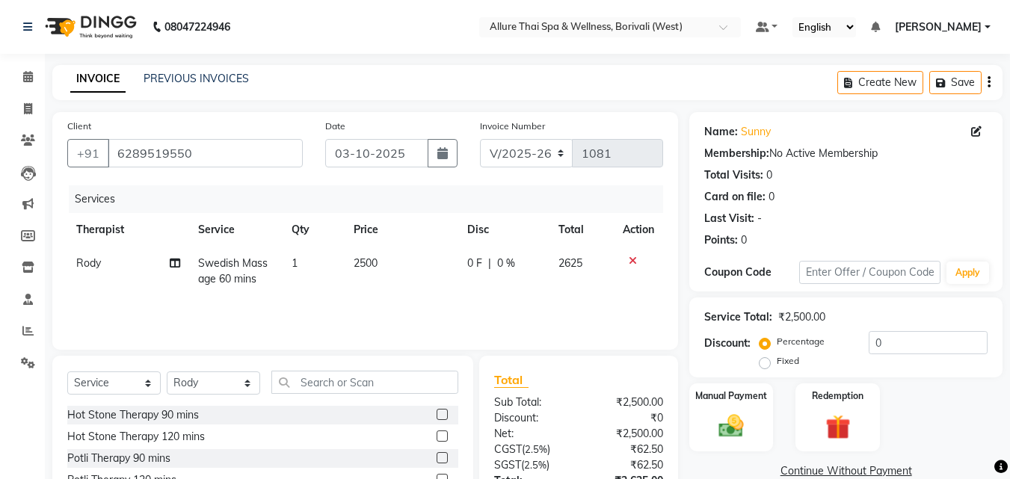
click at [777, 365] on label "Fixed" at bounding box center [788, 360] width 22 height 13
click at [769, 365] on input "Fixed" at bounding box center [768, 361] width 10 height 10
radio input "true"
click at [903, 337] on input "0" at bounding box center [928, 342] width 119 height 23
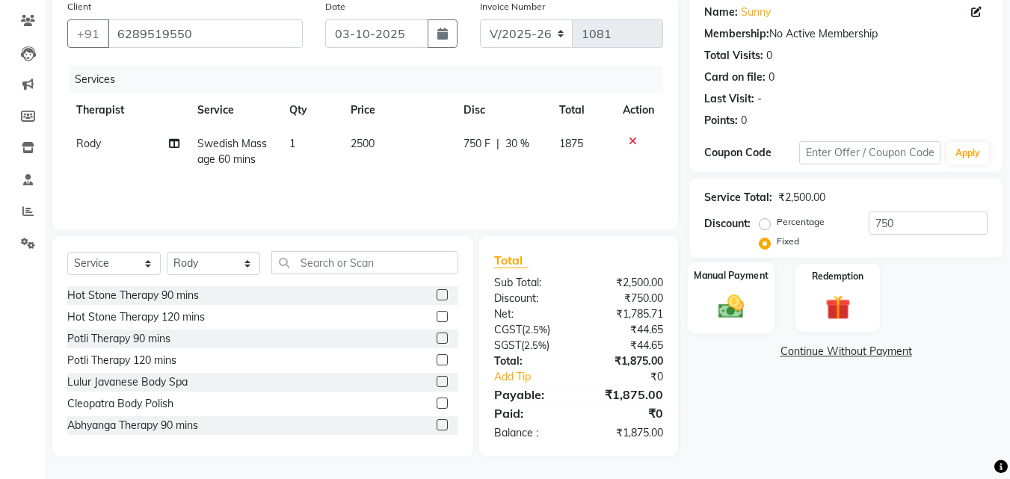
click at [739, 311] on img at bounding box center [731, 307] width 42 height 30
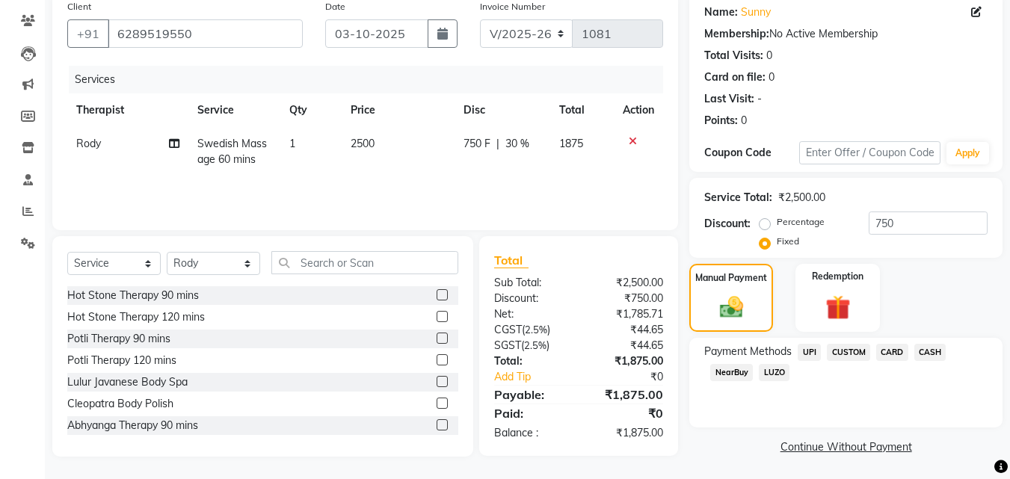
click at [893, 348] on span "CARD" at bounding box center [892, 352] width 32 height 17
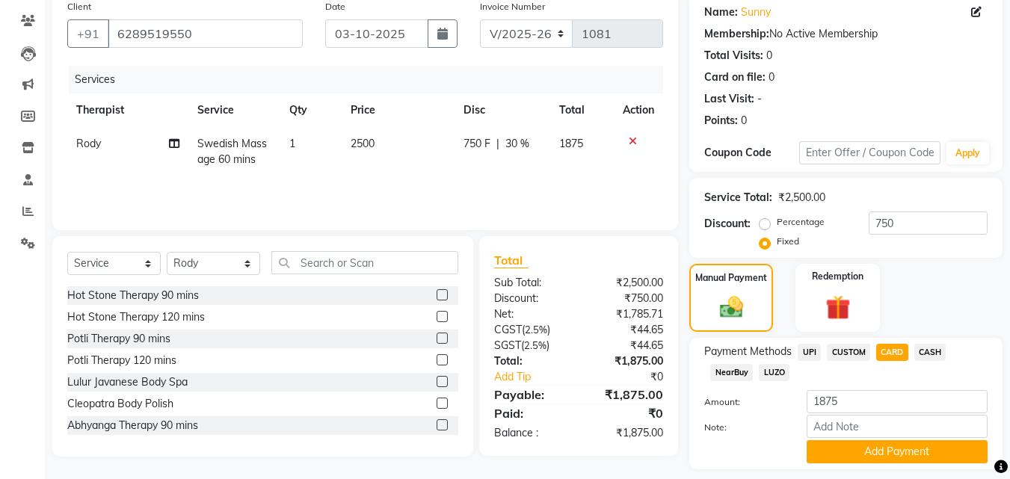
scroll to position [163, 0]
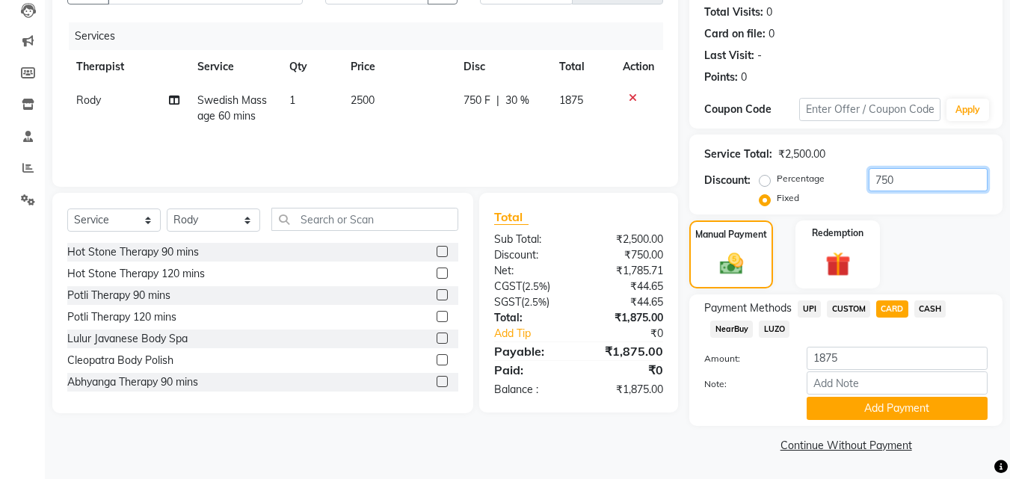
click at [916, 181] on input "750" at bounding box center [928, 179] width 119 height 23
type input "775"
click at [896, 303] on span "CARD" at bounding box center [892, 309] width 32 height 17
type input "1850"
click at [926, 177] on input "775" at bounding box center [928, 179] width 119 height 23
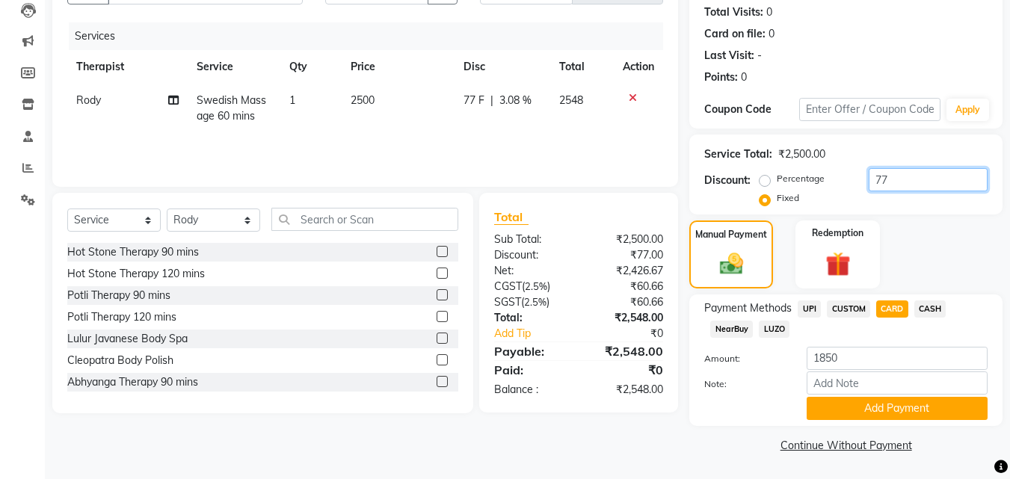
type input "7"
type input "800"
click at [897, 303] on span "CARD" at bounding box center [892, 309] width 32 height 17
type input "1825"
click at [914, 183] on input "800" at bounding box center [928, 179] width 119 height 23
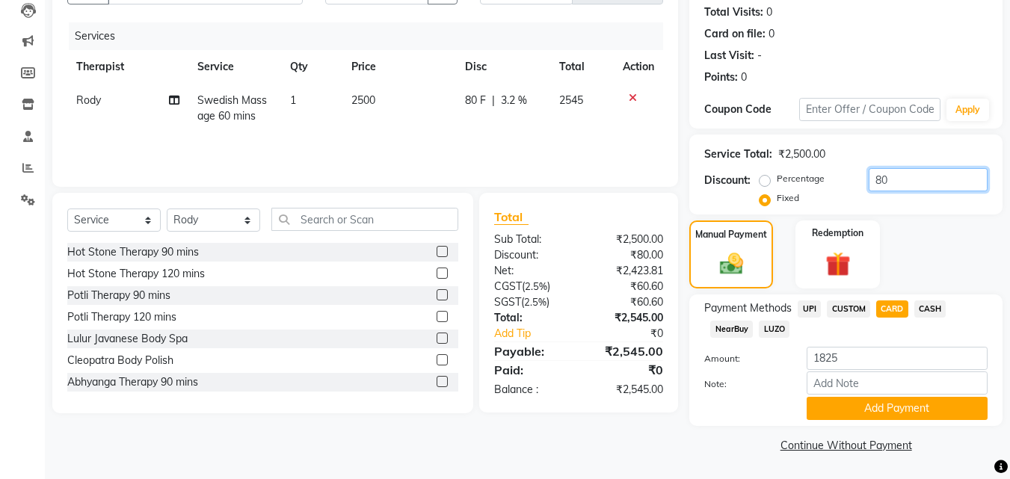
type input "8"
type input "850"
click at [886, 309] on span "CARD" at bounding box center [892, 309] width 32 height 17
type input "1775"
click at [909, 180] on input "850" at bounding box center [928, 179] width 119 height 23
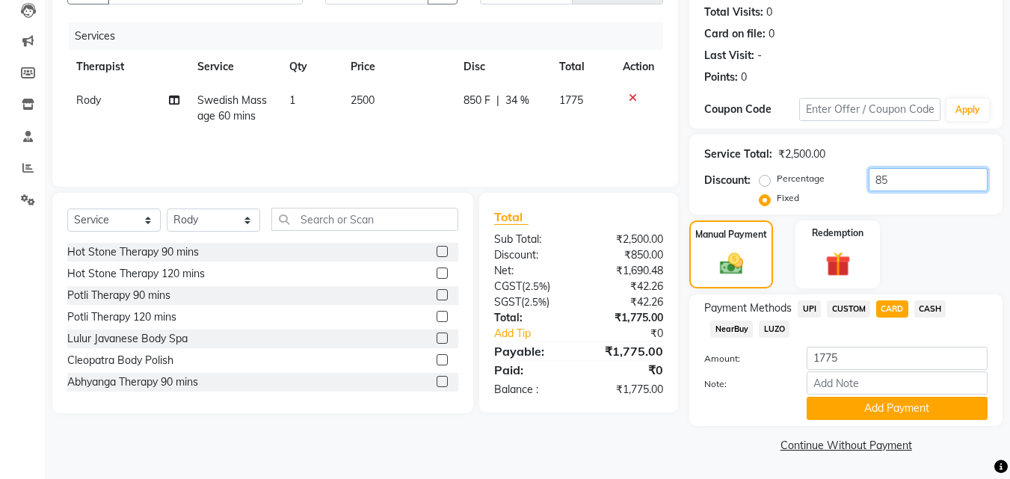
type input "8"
type input "650"
click at [896, 306] on span "CARD" at bounding box center [892, 309] width 32 height 17
type input "1975"
click at [950, 185] on input "650" at bounding box center [928, 179] width 119 height 23
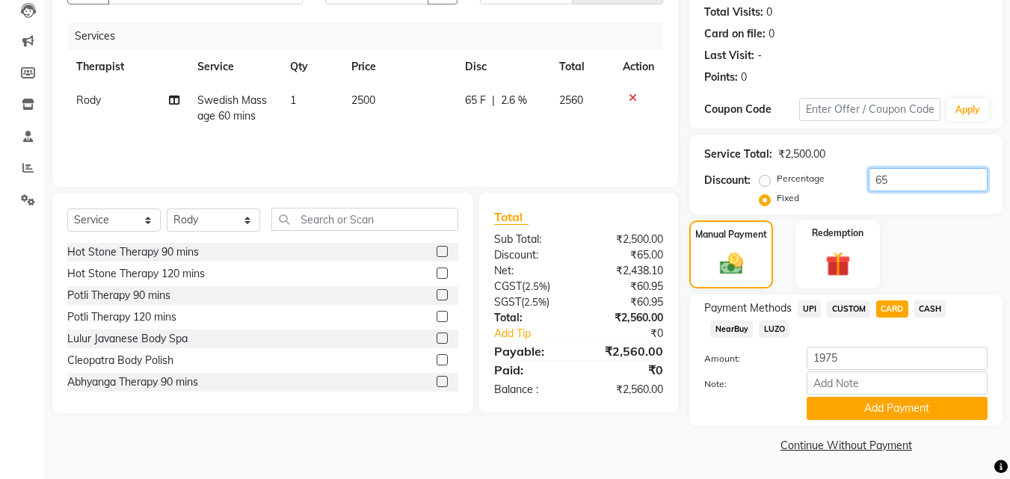
type input "6"
type input "725"
click at [894, 301] on span "CARD" at bounding box center [892, 309] width 32 height 17
type input "1900"
click at [866, 408] on button "Add Payment" at bounding box center [897, 408] width 181 height 23
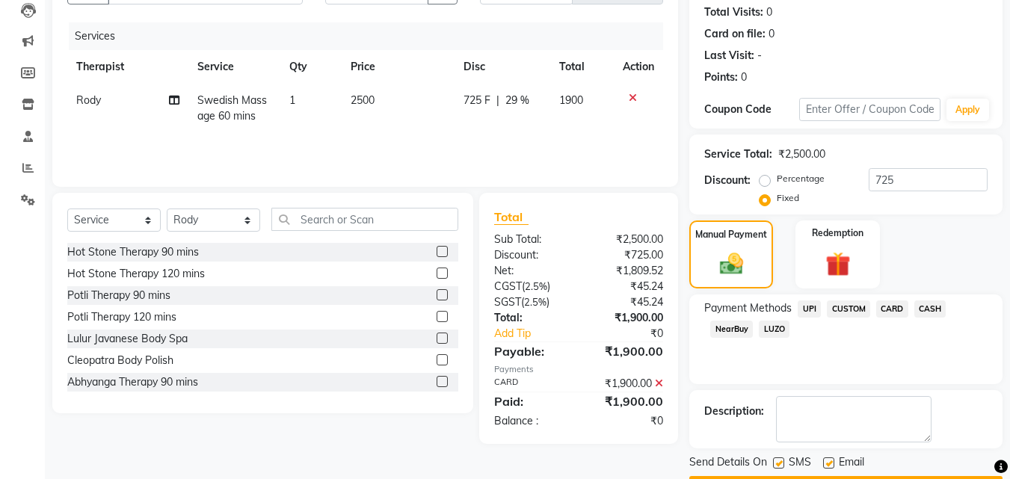
scroll to position [206, 0]
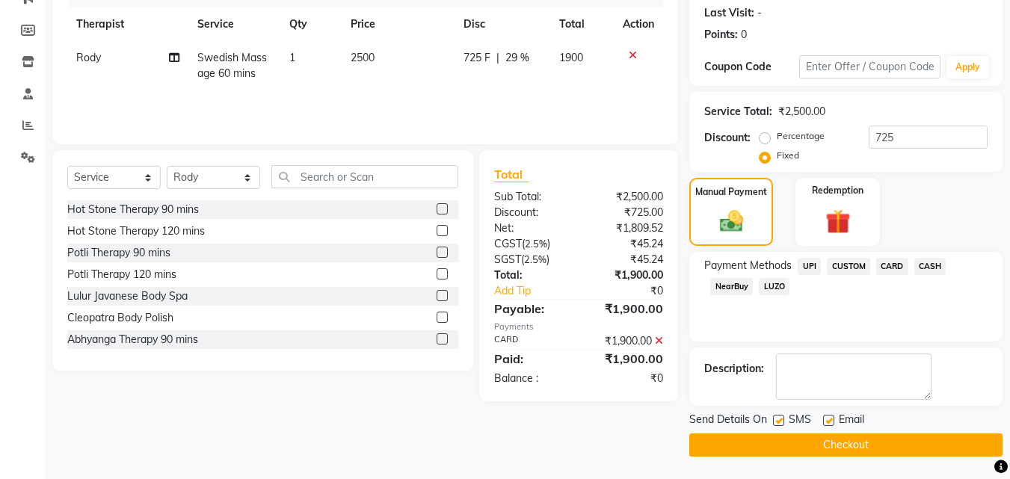
click at [777, 422] on label at bounding box center [778, 420] width 11 height 11
click at [777, 422] on input "checkbox" at bounding box center [778, 421] width 10 height 10
checkbox input "false"
click at [778, 440] on button "Checkout" at bounding box center [845, 445] width 313 height 23
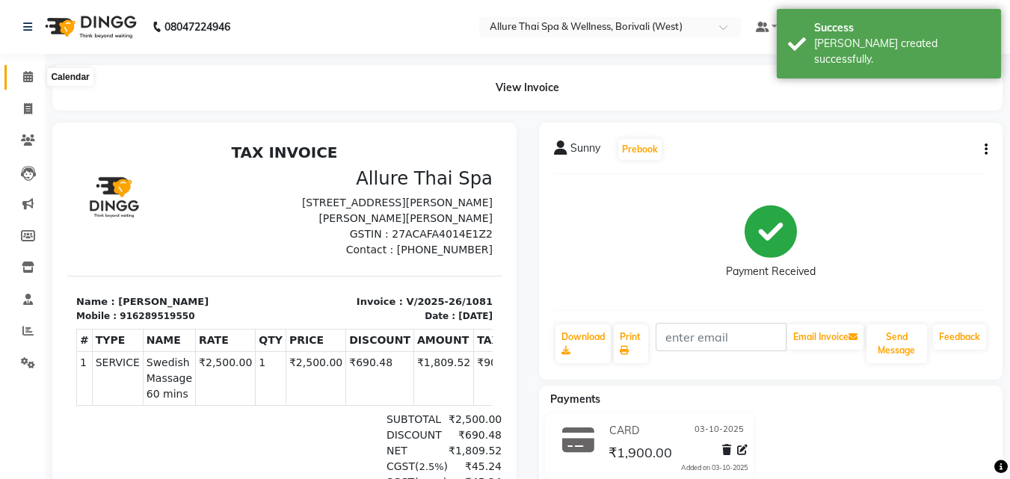
click at [31, 79] on icon at bounding box center [28, 76] width 10 height 11
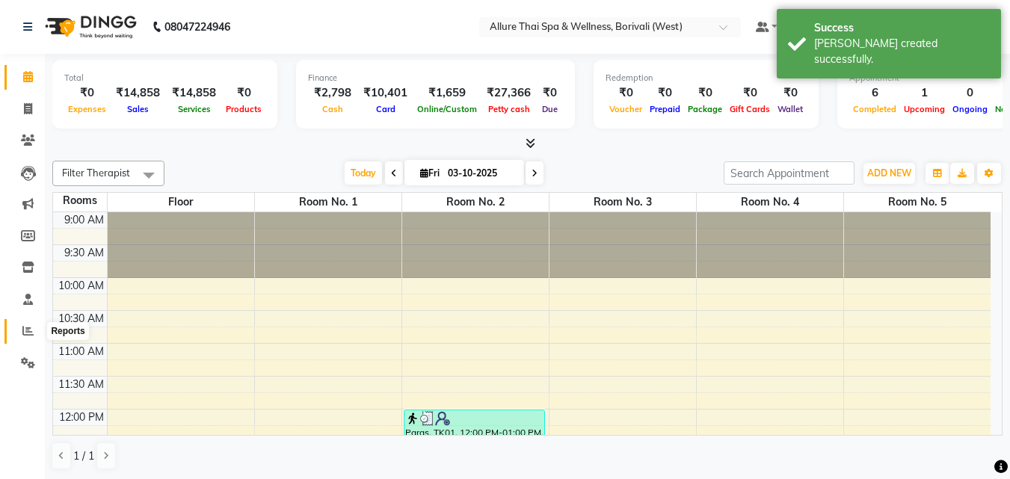
click at [34, 334] on span at bounding box center [28, 331] width 26 height 17
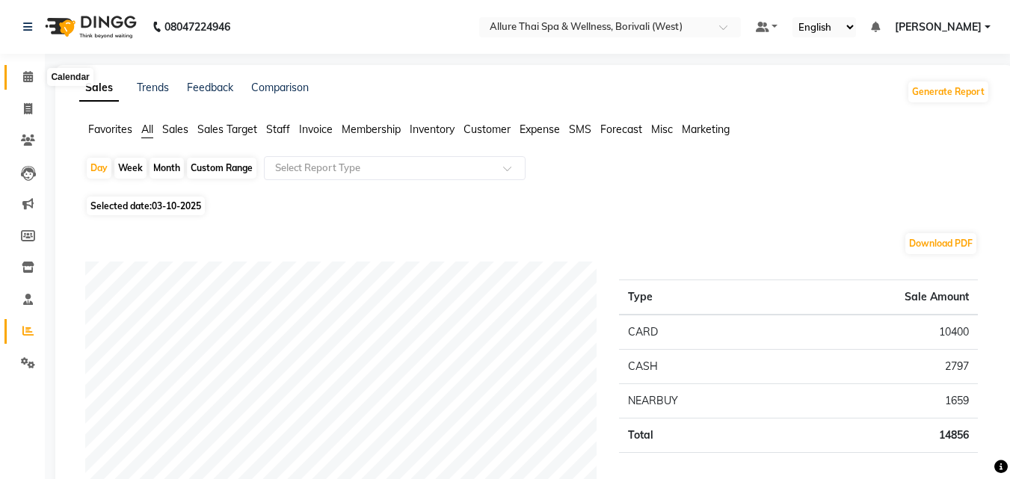
click at [27, 73] on icon at bounding box center [28, 76] width 10 height 11
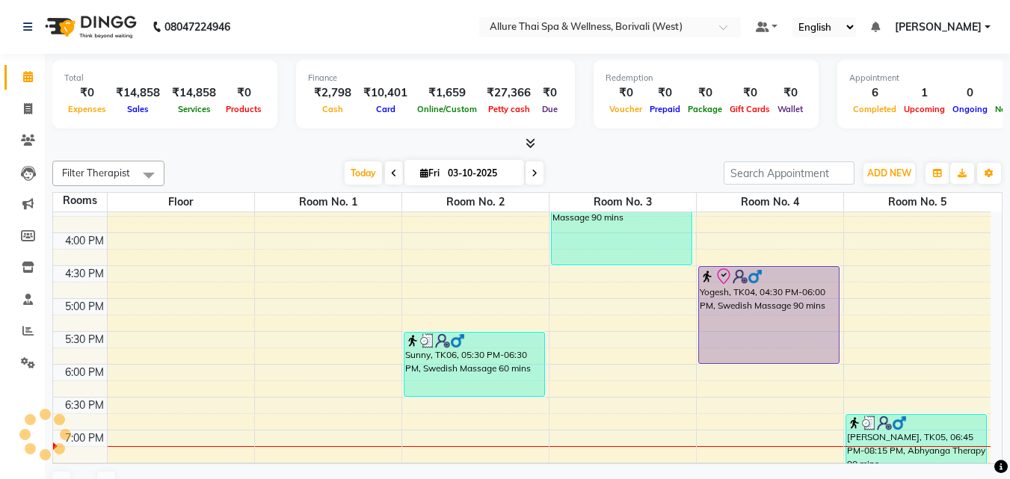
scroll to position [444, 0]
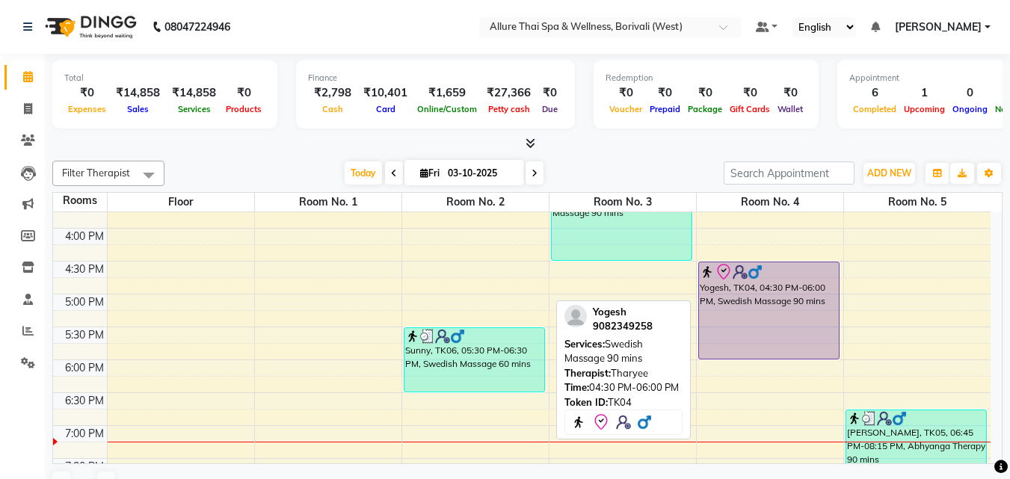
click at [756, 298] on div "Yogesh, TK04, 04:30 PM-06:00 PM, Swedish Massage 90 mins" at bounding box center [769, 310] width 140 height 96
select select "8"
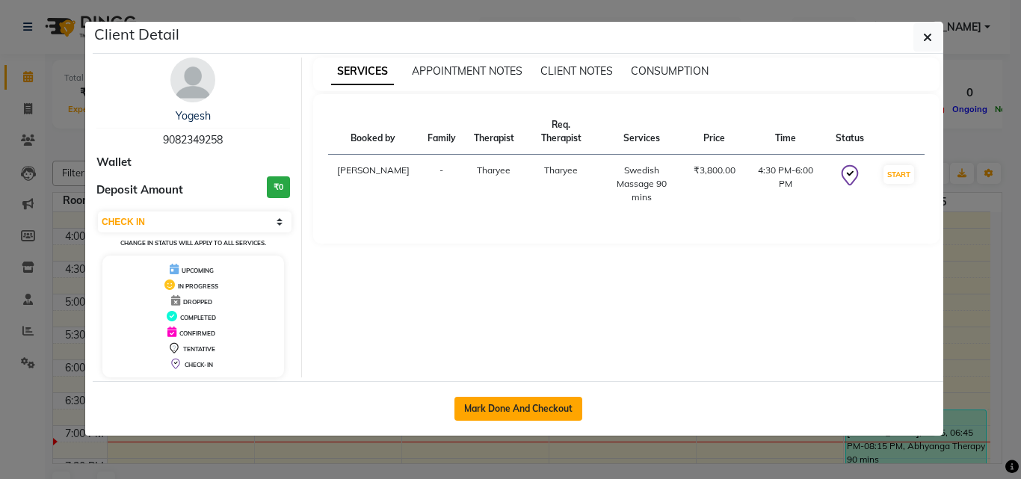
click at [553, 411] on button "Mark Done And Checkout" at bounding box center [519, 409] width 128 height 24
select select "service"
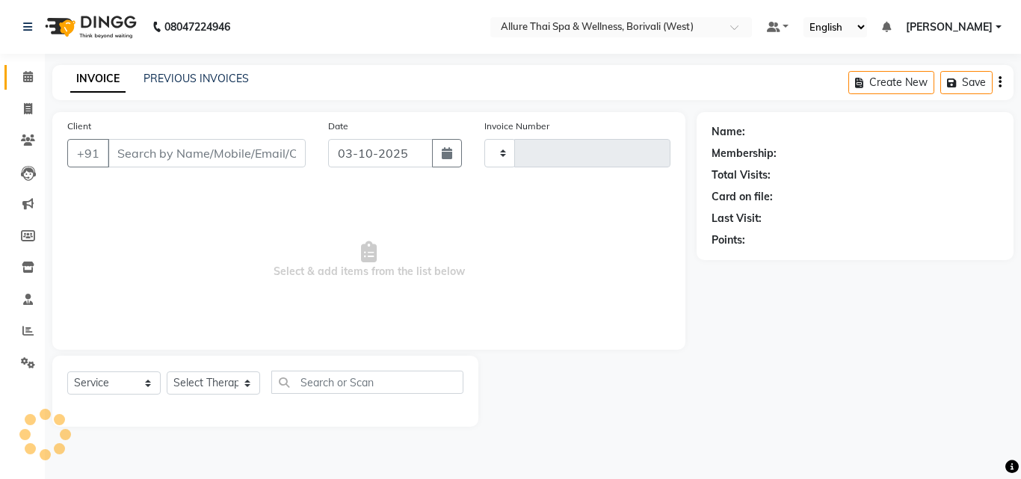
type input "1082"
select select "6772"
type input "9082349258"
select select "71484"
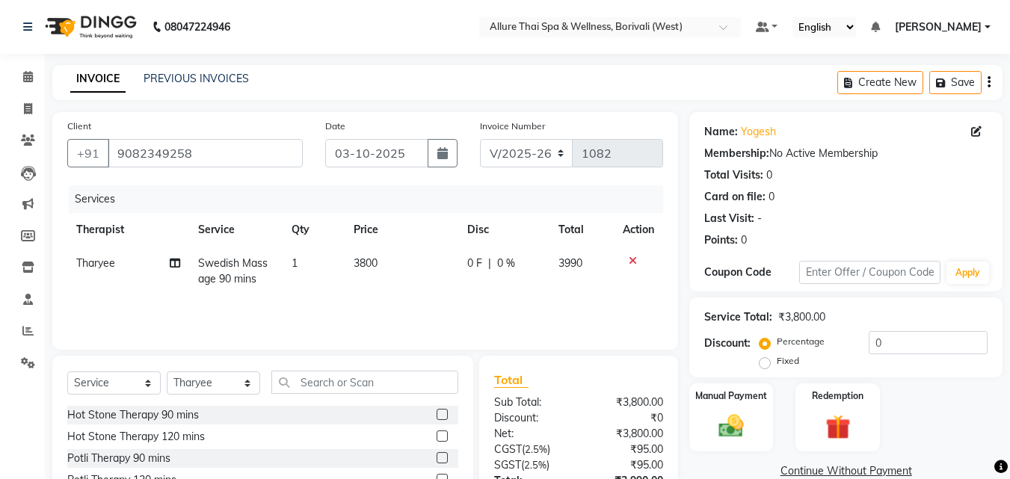
click at [777, 361] on label "Fixed" at bounding box center [788, 360] width 22 height 13
click at [767, 361] on input "Fixed" at bounding box center [768, 361] width 10 height 10
radio input "true"
click at [926, 346] on input "0" at bounding box center [928, 342] width 119 height 23
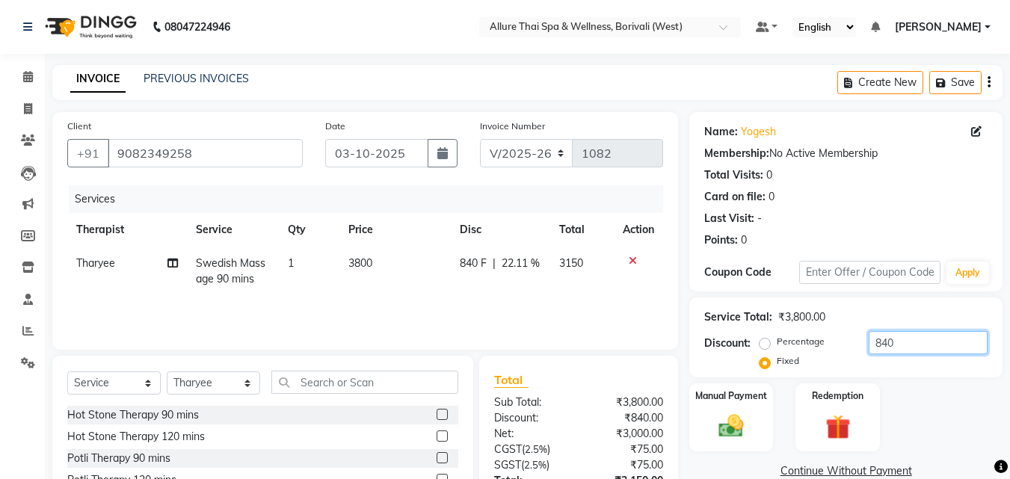
scroll to position [120, 0]
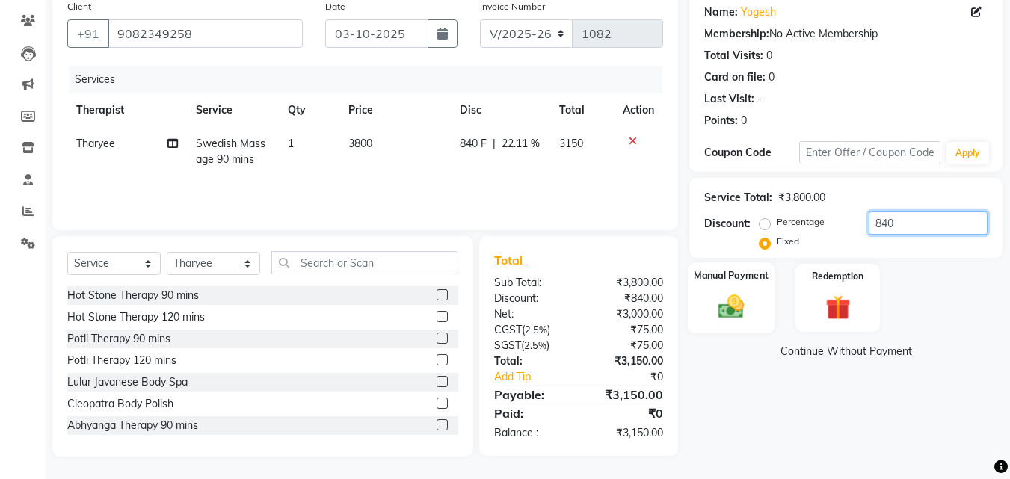
type input "840"
click at [750, 317] on img at bounding box center [731, 307] width 42 height 30
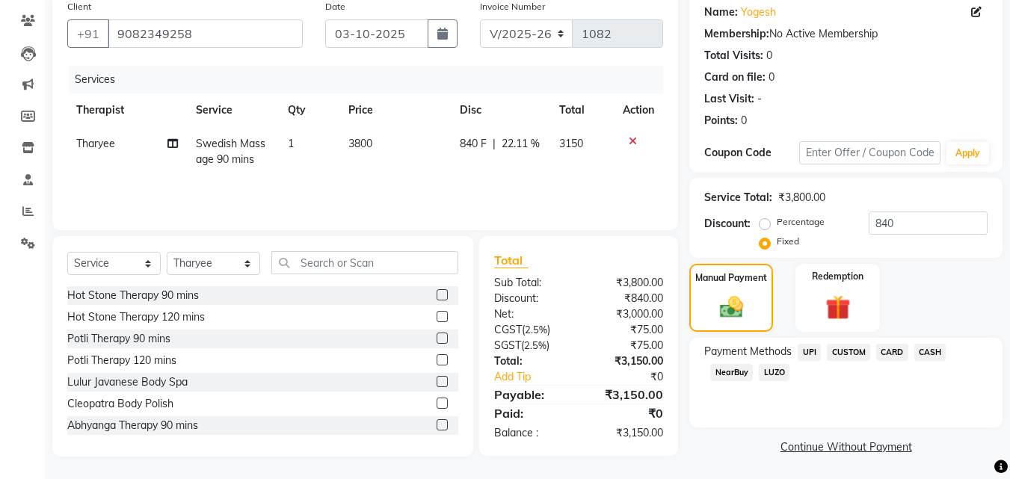
click at [893, 357] on span "CARD" at bounding box center [892, 352] width 32 height 17
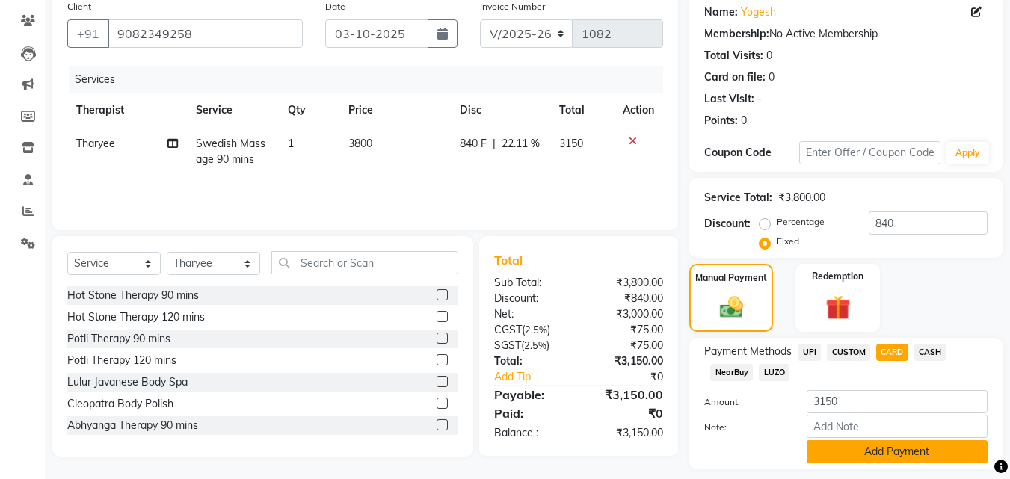
click at [855, 452] on button "Add Payment" at bounding box center [897, 451] width 181 height 23
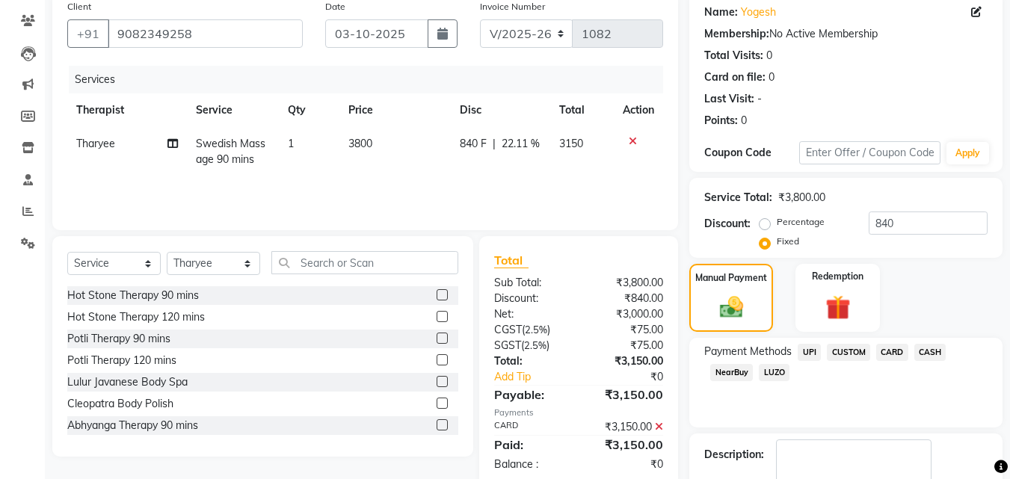
scroll to position [206, 0]
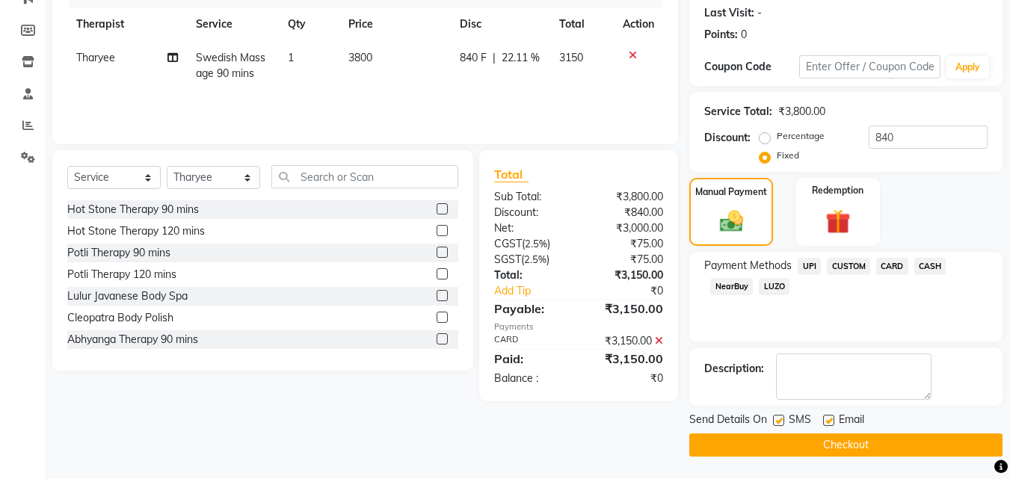
click at [781, 421] on label at bounding box center [778, 420] width 11 height 11
click at [781, 421] on input "checkbox" at bounding box center [778, 421] width 10 height 10
checkbox input "false"
click at [779, 443] on button "Checkout" at bounding box center [845, 445] width 313 height 23
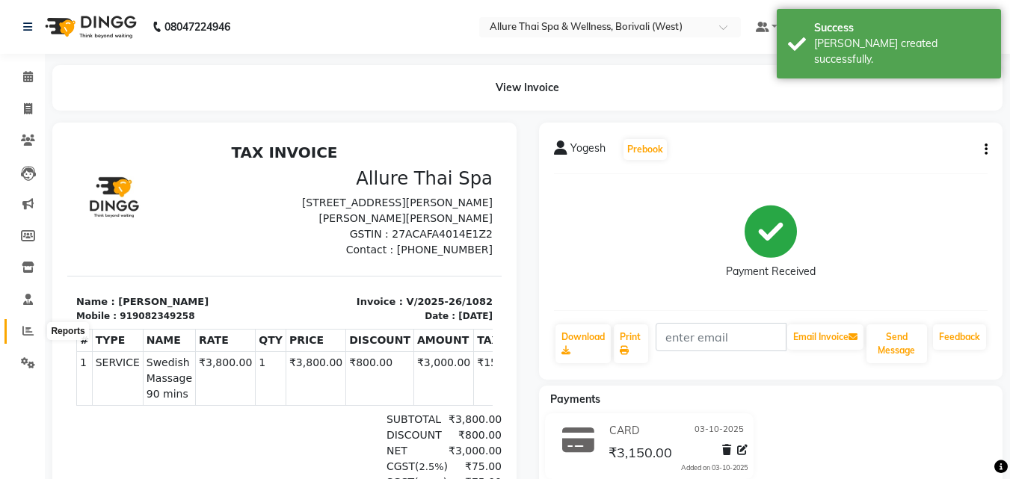
click at [21, 323] on span at bounding box center [28, 331] width 26 height 17
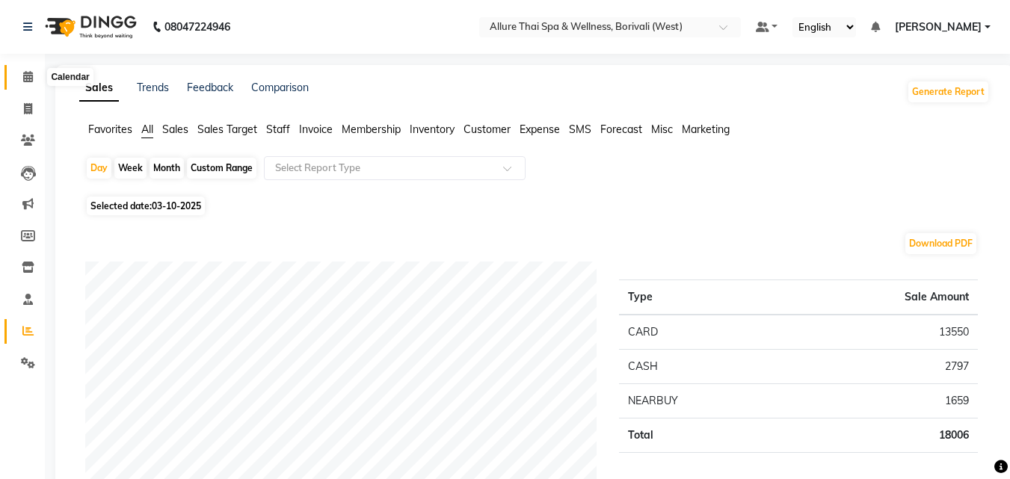
click at [31, 73] on icon at bounding box center [28, 76] width 10 height 11
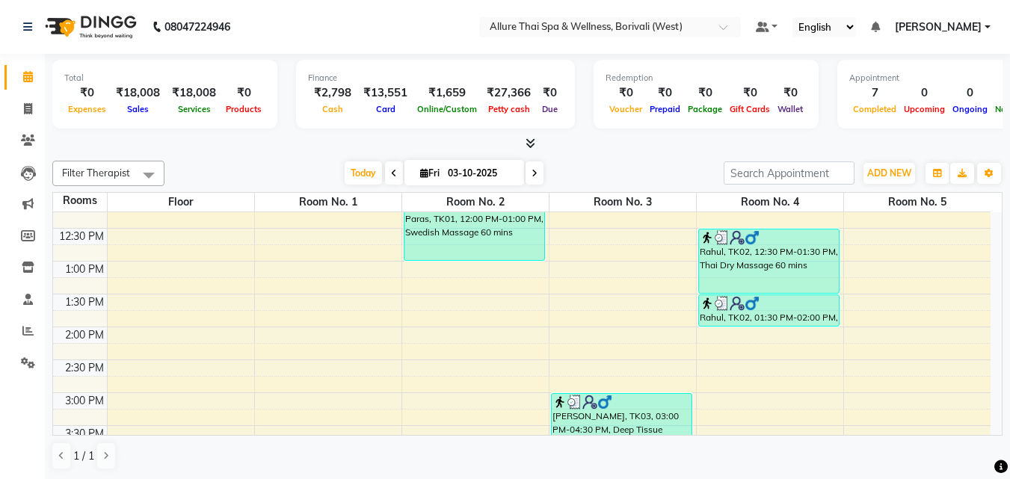
scroll to position [215, 0]
click at [32, 324] on span at bounding box center [28, 331] width 26 height 17
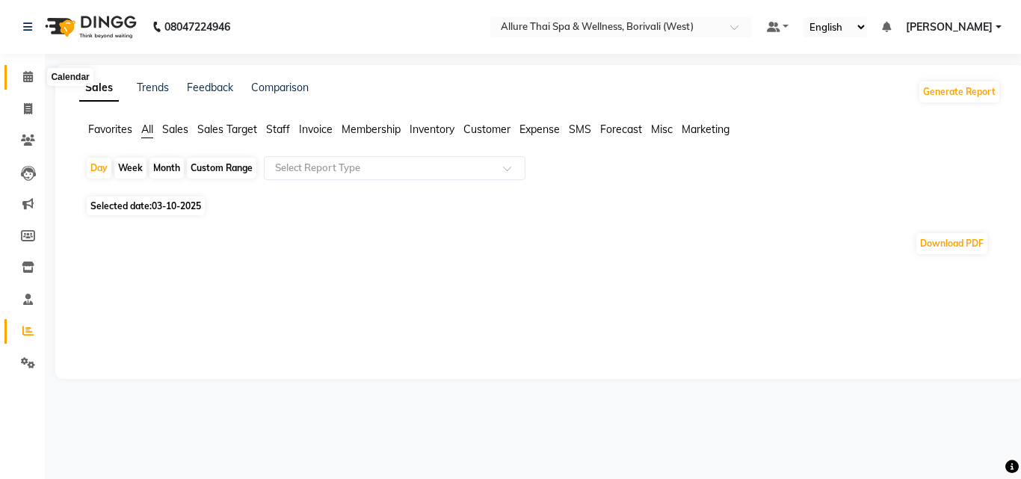
click at [36, 81] on span at bounding box center [28, 77] width 26 height 17
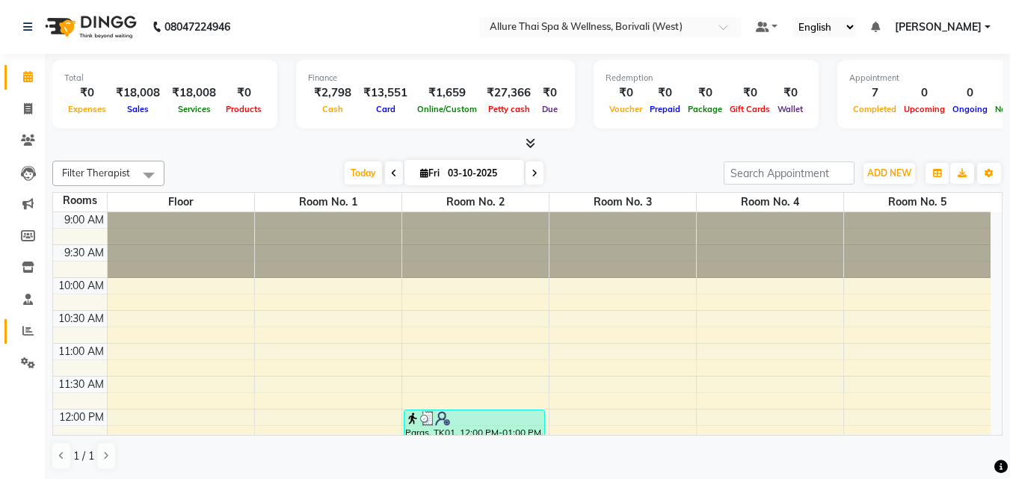
click at [26, 321] on link "Reports" at bounding box center [22, 331] width 36 height 25
